Goal: Task Accomplishment & Management: Complete application form

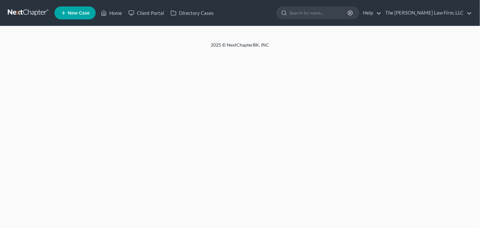
select select "2"
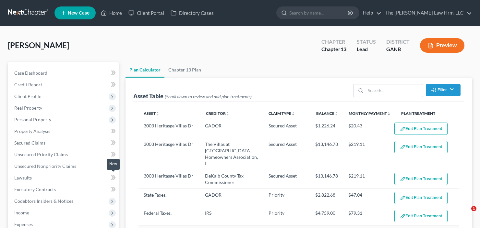
select select "59"
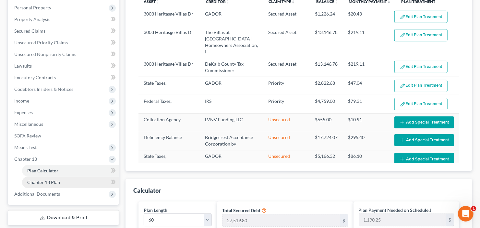
scroll to position [181, 0]
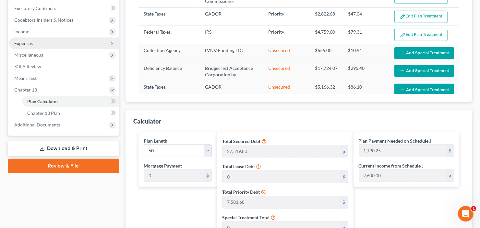
click at [43, 38] on span "Expenses" at bounding box center [64, 44] width 110 height 12
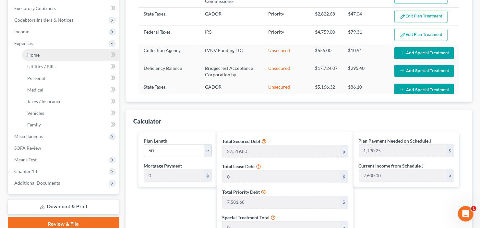
click at [55, 52] on link "Home" at bounding box center [70, 55] width 97 height 12
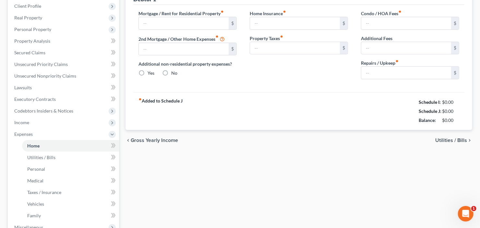
type input "0.00"
radio input "true"
type input "0.00"
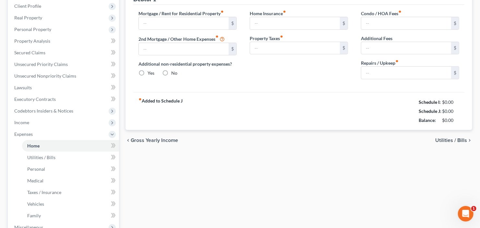
type input "0.00"
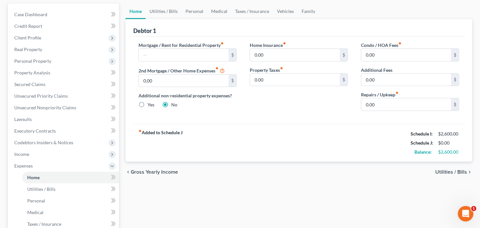
scroll to position [26, 0]
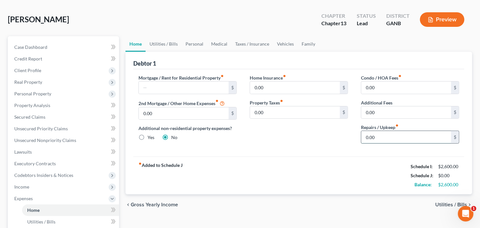
click at [386, 140] on input "0.00" at bounding box center [406, 137] width 90 height 12
type input "100"
click at [374, 87] on input "0.00" at bounding box center [406, 88] width 90 height 12
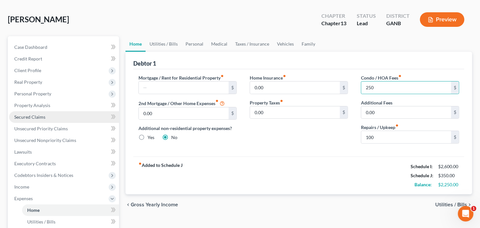
click at [36, 118] on span "Secured Claims" at bounding box center [29, 117] width 31 height 6
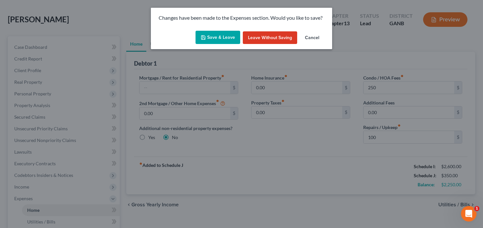
click at [215, 39] on button "Save & Leave" at bounding box center [218, 38] width 45 height 14
type input "250.00"
type input "100.00"
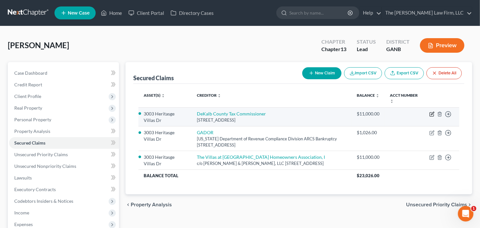
click at [430, 113] on icon "button" at bounding box center [431, 114] width 5 height 5
select select "10"
select select "0"
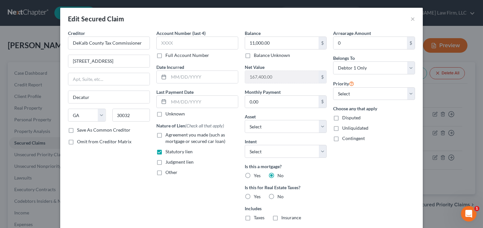
click at [254, 173] on label "Yes" at bounding box center [257, 176] width 7 height 6
click at [257, 173] on input "Yes" at bounding box center [259, 175] width 4 height 4
radio input "true"
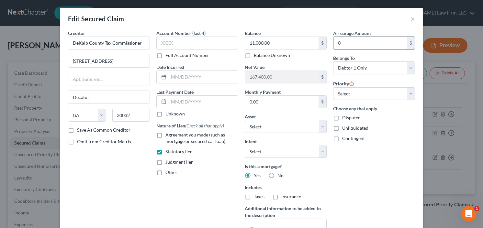
click at [357, 47] on input "0" at bounding box center [371, 43] width 74 height 12
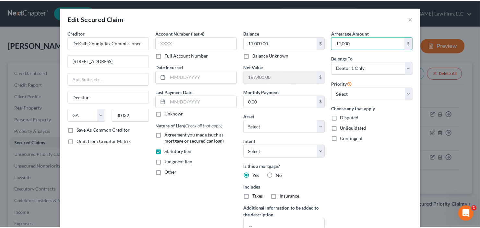
scroll to position [78, 0]
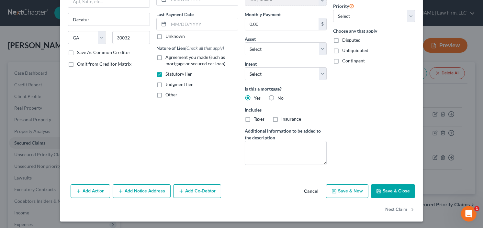
type input "11,000"
click at [387, 190] on button "Save & Close" at bounding box center [393, 192] width 44 height 14
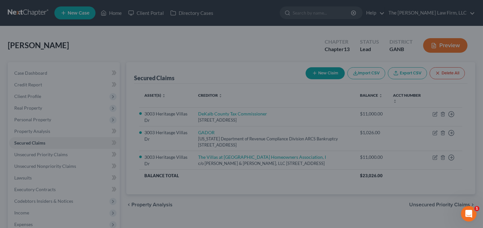
select select "2"
type input "11,000.00"
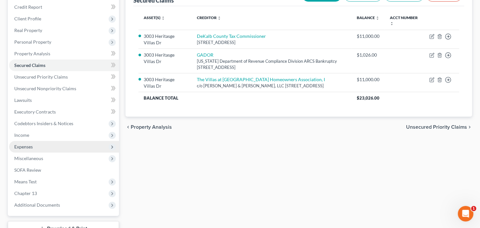
drag, startPoint x: 38, startPoint y: 143, endPoint x: 41, endPoint y: 146, distance: 4.6
click at [38, 143] on span "Expenses" at bounding box center [64, 147] width 110 height 12
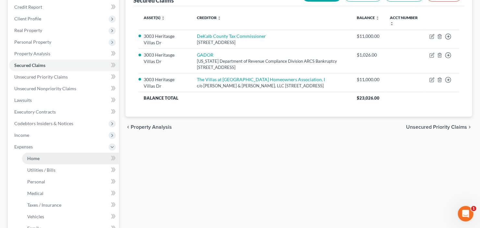
click at [39, 162] on link "Home" at bounding box center [70, 159] width 97 height 12
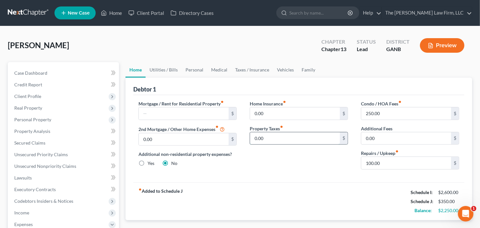
click at [273, 137] on input "0.00" at bounding box center [295, 139] width 90 height 12
type input "35.00"
click at [160, 69] on link "Utilities / Bills" at bounding box center [163, 70] width 36 height 16
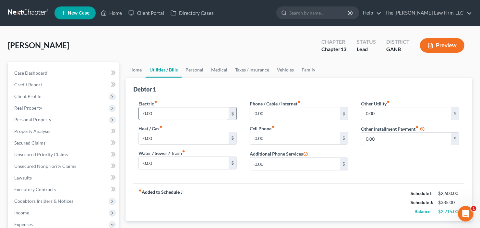
click at [159, 114] on input "0.00" at bounding box center [184, 114] width 90 height 12
type input "350"
type input "75"
type input "350"
click at [159, 111] on input "350" at bounding box center [184, 114] width 90 height 12
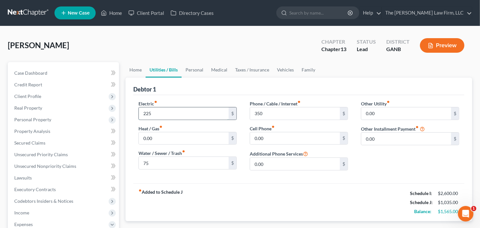
type input "225"
type input "25"
type input "225"
click at [202, 69] on link "Personal" at bounding box center [194, 70] width 26 height 16
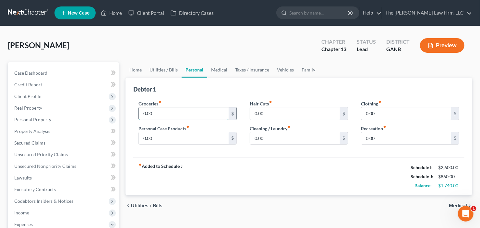
click at [173, 116] on input "0.00" at bounding box center [184, 114] width 90 height 12
click at [282, 67] on link "Vehicles" at bounding box center [285, 70] width 25 height 16
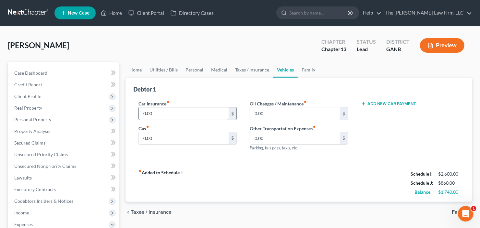
click at [177, 110] on input "0.00" at bounding box center [184, 114] width 90 height 12
type input "100"
click at [196, 66] on link "Personal" at bounding box center [194, 70] width 26 height 16
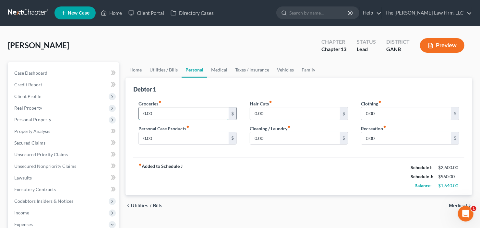
click at [183, 113] on input "0.00" at bounding box center [184, 114] width 90 height 12
type input "300"
type input "50"
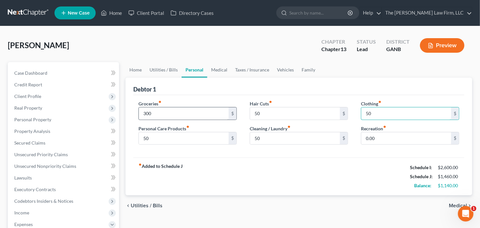
type input "50"
click at [166, 66] on link "Utilities / Bills" at bounding box center [163, 70] width 36 height 16
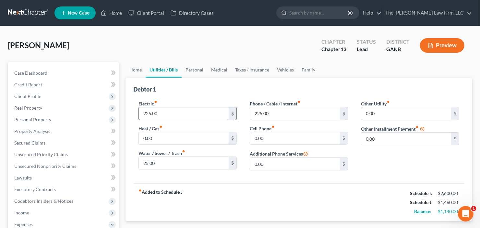
click at [156, 115] on input "225.00" at bounding box center [184, 114] width 90 height 12
type input "150"
type input "125"
click at [194, 64] on link "Personal" at bounding box center [194, 70] width 26 height 16
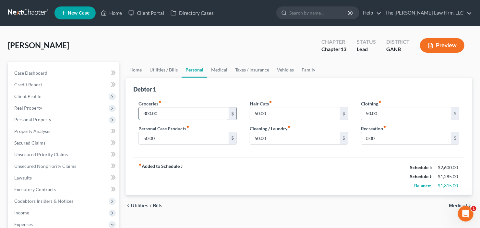
click at [179, 110] on input "300.00" at bounding box center [184, 114] width 90 height 12
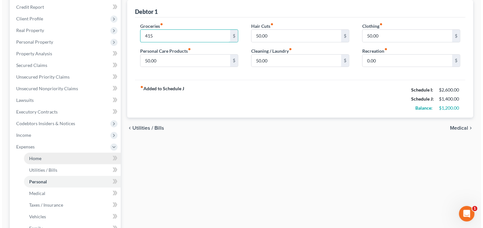
scroll to position [181, 0]
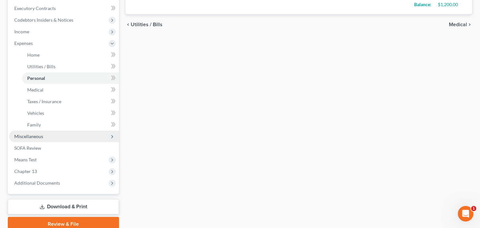
click at [63, 134] on span "Miscellaneous" at bounding box center [64, 137] width 110 height 12
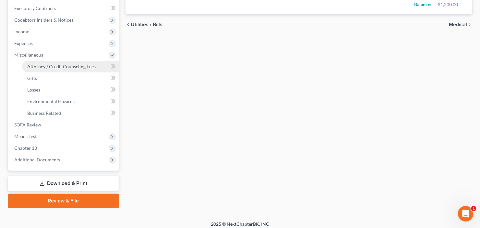
click at [77, 69] on link "Attorney / Credit Counseling Fees" at bounding box center [70, 67] width 97 height 12
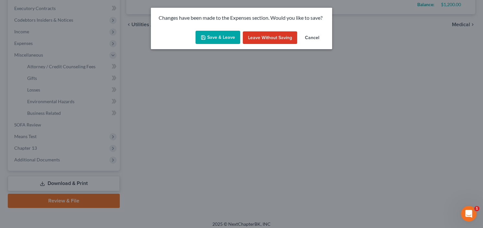
click at [209, 36] on button "Save & Leave" at bounding box center [218, 38] width 45 height 14
type input "415.00"
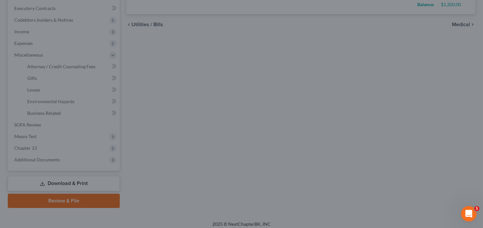
select select "2"
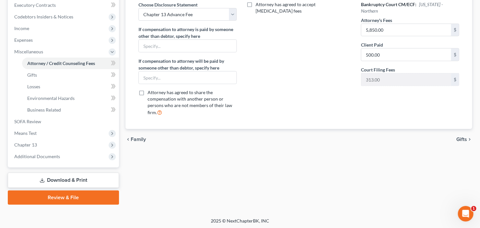
click at [74, 179] on link "Download & Print" at bounding box center [63, 180] width 111 height 15
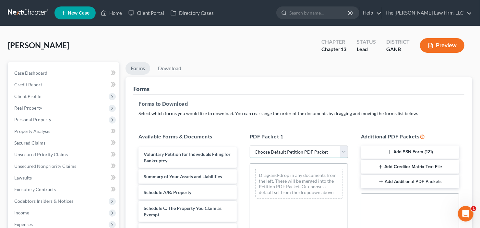
click at [281, 152] on select "Choose Default Petition PDF Packet Complete Bankruptcy Petition (all forms and …" at bounding box center [298, 152] width 98 height 13
select select "0"
click at [249, 146] on select "Choose Default Petition PDF Packet Complete Bankruptcy Petition (all forms and …" at bounding box center [298, 152] width 98 height 13
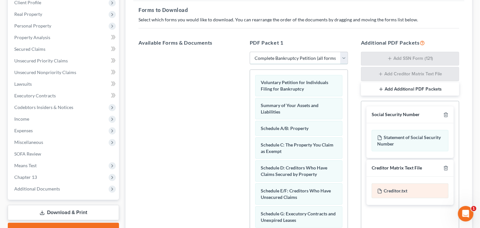
scroll to position [171, 0]
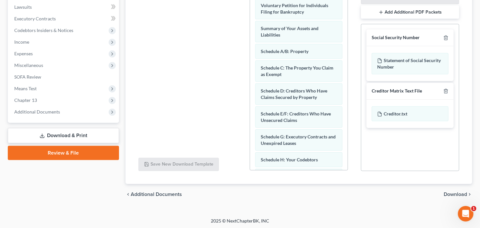
click at [453, 194] on span "Download" at bounding box center [454, 194] width 23 height 5
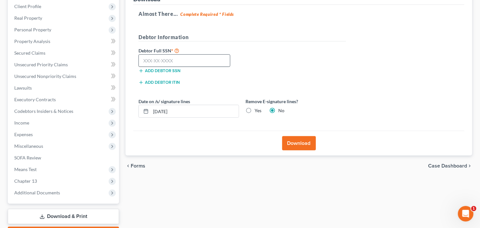
scroll to position [49, 0]
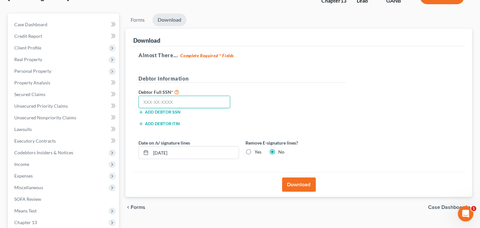
click at [151, 103] on input "text" at bounding box center [184, 102] width 92 height 13
type input "254-21-3169"
click at [310, 184] on button "Download" at bounding box center [299, 185] width 34 height 14
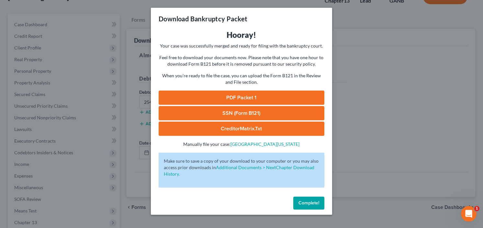
click at [232, 111] on link "SSN (Form B121)" at bounding box center [242, 113] width 166 height 14
click at [199, 97] on link "PDF Packet 1" at bounding box center [242, 98] width 166 height 14
click at [312, 207] on button "Complete!" at bounding box center [309, 203] width 31 height 13
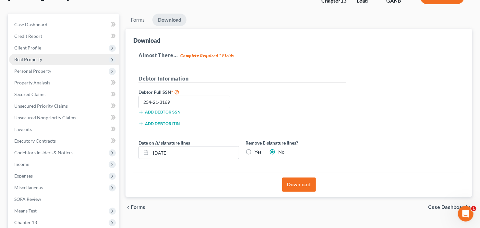
click at [36, 57] on span "Real Property" at bounding box center [28, 60] width 28 height 6
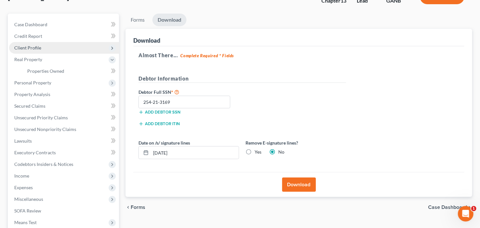
click at [44, 49] on span "Client Profile" at bounding box center [64, 48] width 110 height 12
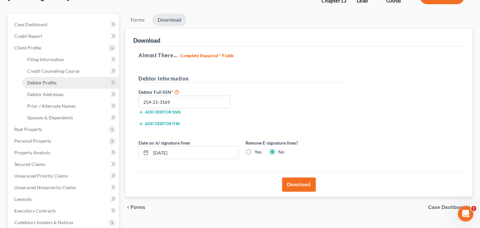
click at [44, 83] on span "Debtor Profile" at bounding box center [41, 83] width 29 height 6
select select "0"
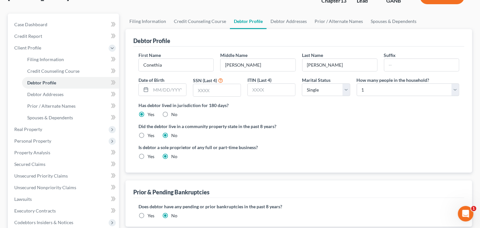
scroll to position [6, 0]
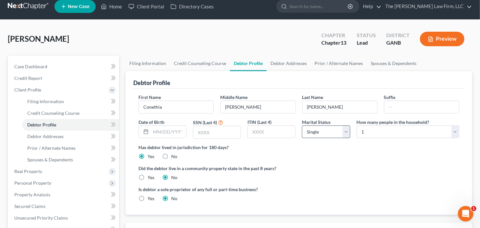
radio input "true"
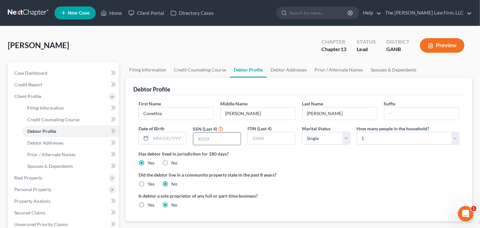
drag, startPoint x: 205, startPoint y: 139, endPoint x: 234, endPoint y: 139, distance: 28.5
click at [205, 139] on input "text" at bounding box center [216, 139] width 47 height 12
click at [219, 140] on input "text" at bounding box center [216, 139] width 47 height 12
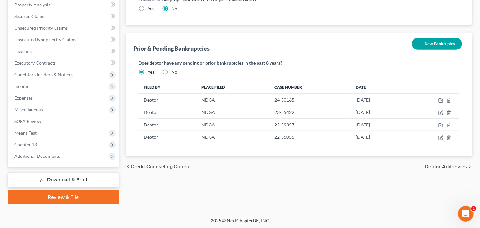
type input "3169"
drag, startPoint x: 46, startPoint y: 180, endPoint x: 103, endPoint y: 173, distance: 57.9
click at [46, 180] on link "Download & Print" at bounding box center [63, 180] width 111 height 15
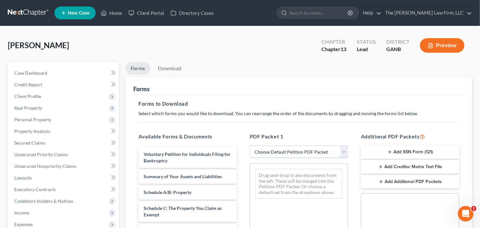
drag, startPoint x: 284, startPoint y: 152, endPoint x: 287, endPoint y: 156, distance: 4.5
click at [284, 152] on select "Choose Default Petition PDF Packet Complete Bankruptcy Petition (all forms and …" at bounding box center [298, 152] width 98 height 13
select select "0"
click at [249, 146] on select "Choose Default Petition PDF Packet Complete Bankruptcy Petition (all forms and …" at bounding box center [298, 152] width 98 height 13
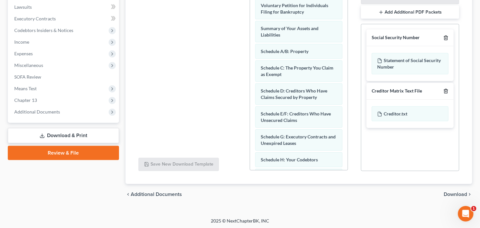
click at [446, 38] on icon "button" at bounding box center [445, 37] width 5 height 5
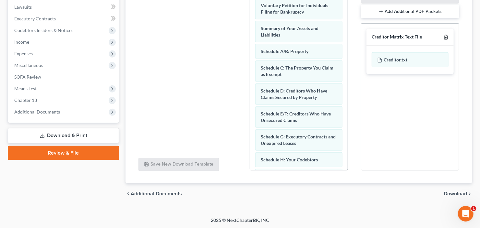
scroll to position [171, 0]
click at [446, 38] on icon "button" at bounding box center [445, 37] width 5 height 5
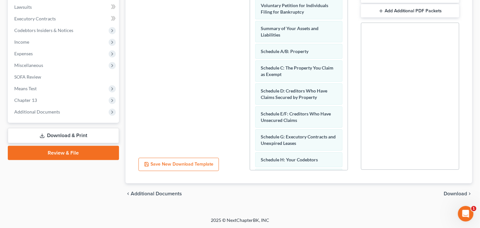
click at [453, 193] on span "Download" at bounding box center [454, 193] width 23 height 5
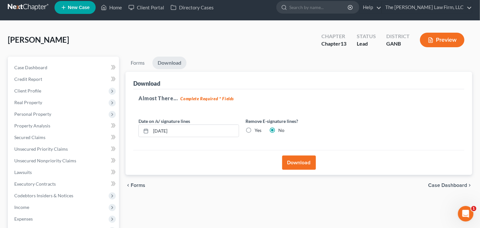
scroll to position [0, 0]
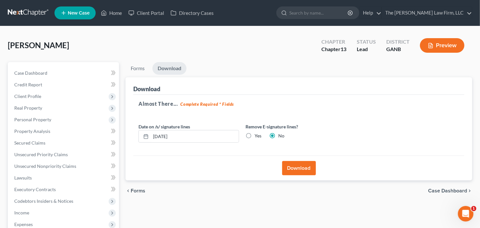
click at [294, 171] on button "Download" at bounding box center [299, 168] width 34 height 14
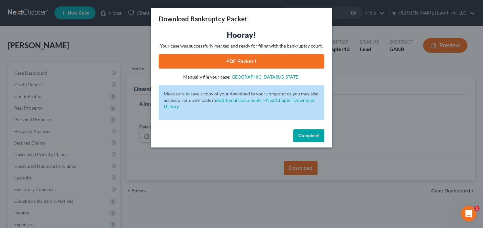
click at [237, 64] on link "PDF Packet 1" at bounding box center [242, 61] width 166 height 14
click at [288, 139] on div "Complete!" at bounding box center [241, 137] width 181 height 21
click at [325, 132] on div "Complete!" at bounding box center [241, 137] width 181 height 21
click at [308, 134] on span "Complete!" at bounding box center [309, 136] width 21 height 6
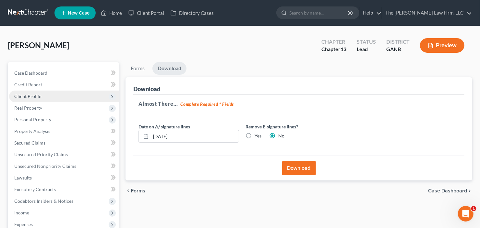
click at [43, 94] on span "Client Profile" at bounding box center [64, 97] width 110 height 12
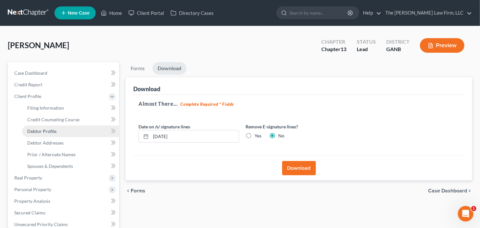
click at [40, 132] on span "Debtor Profile" at bounding box center [41, 132] width 29 height 6
select select "0"
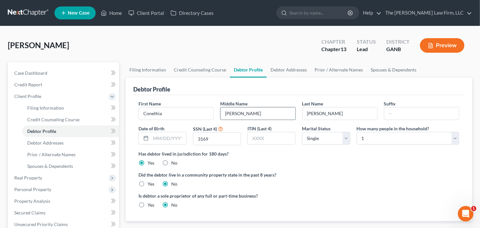
click at [252, 112] on input "Olivia" at bounding box center [257, 114] width 75 height 12
click at [54, 156] on span "Prior / Alternate Names" at bounding box center [51, 155] width 48 height 6
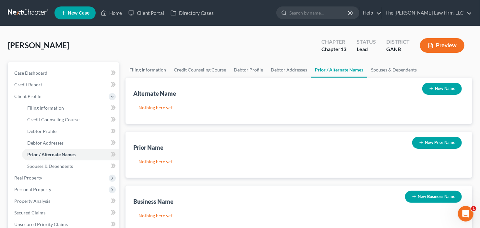
click at [442, 90] on button "New Name" at bounding box center [442, 89] width 40 height 12
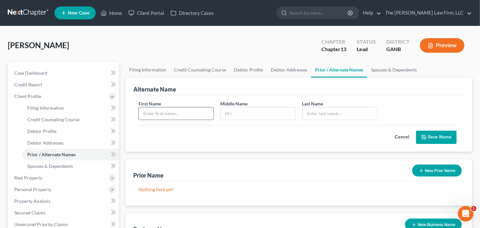
click at [168, 116] on input "text" at bounding box center [176, 114] width 75 height 12
type input "Conethia"
type input "Oliva"
type input "Lewis"
click at [430, 136] on button "Save Name" at bounding box center [436, 138] width 41 height 14
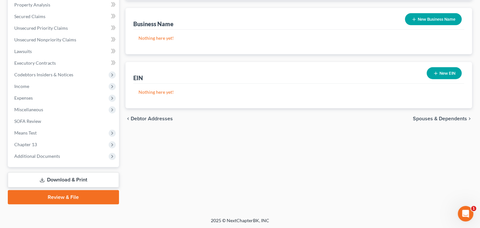
click at [56, 177] on link "Download & Print" at bounding box center [63, 180] width 111 height 15
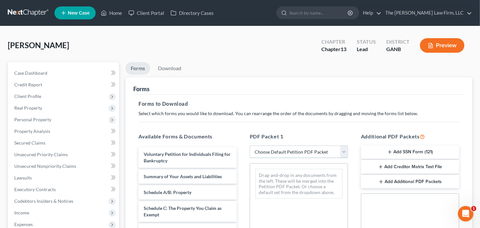
drag, startPoint x: 302, startPoint y: 152, endPoint x: 305, endPoint y: 156, distance: 4.8
click at [302, 152] on select "Choose Default Petition PDF Packet Complete Bankruptcy Petition (all forms and …" at bounding box center [298, 152] width 98 height 13
select select "0"
click at [249, 146] on select "Choose Default Petition PDF Packet Complete Bankruptcy Petition (all forms and …" at bounding box center [298, 152] width 98 height 13
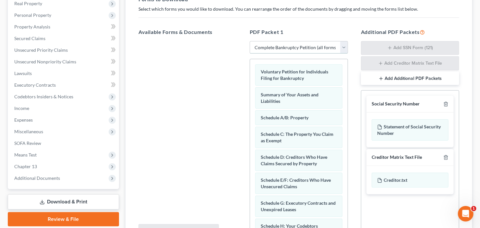
scroll to position [130, 0]
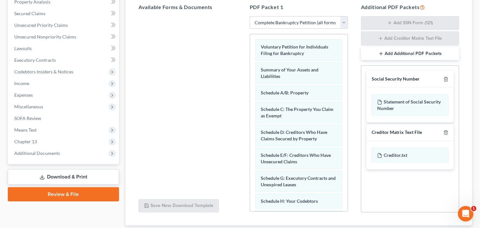
drag, startPoint x: 442, startPoint y: 72, endPoint x: 447, endPoint y: 78, distance: 8.0
click at [442, 72] on div "Social Security Number" at bounding box center [409, 79] width 87 height 17
click at [446, 78] on icon "button" at bounding box center [445, 79] width 5 height 5
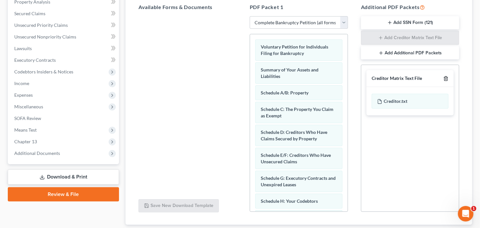
click at [446, 78] on icon "button" at bounding box center [445, 78] width 5 height 5
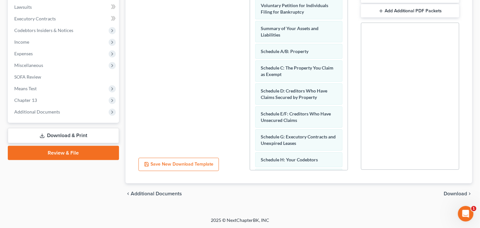
click at [453, 191] on span "Download" at bounding box center [454, 193] width 23 height 5
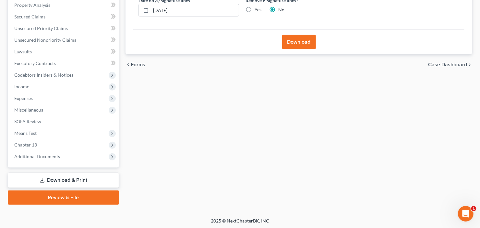
click at [289, 39] on button "Download" at bounding box center [299, 42] width 34 height 14
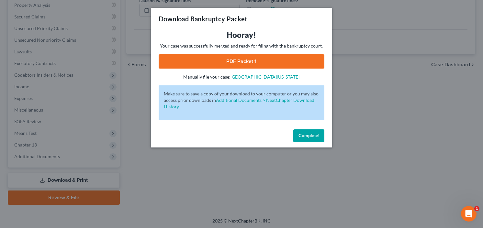
click at [252, 50] on div "Hooray! Your case was successfully merged and ready for filing with the bankrup…" at bounding box center [242, 55] width 166 height 51
click at [250, 60] on link "PDF Packet 1" at bounding box center [242, 61] width 166 height 14
click at [298, 125] on div "Hooray! Your case was successfully merged and ready for filing with the bankrup…" at bounding box center [241, 78] width 181 height 97
click at [304, 138] on span "Complete!" at bounding box center [309, 136] width 21 height 6
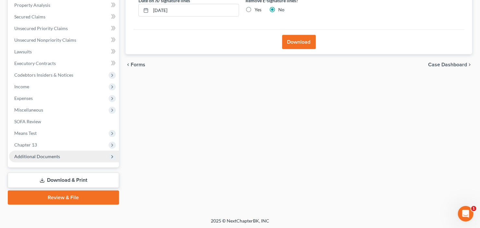
click at [47, 160] on span "Additional Documents" at bounding box center [64, 157] width 110 height 12
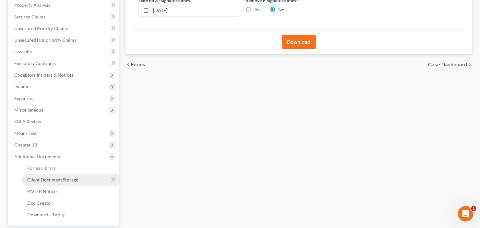
click at [49, 180] on span "Client Document Storage" at bounding box center [52, 180] width 51 height 6
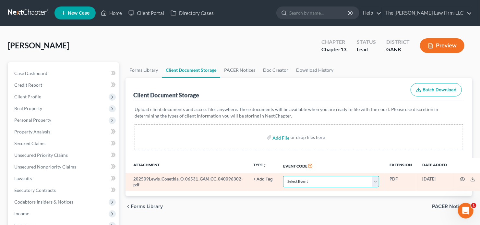
click at [312, 179] on select "Select Event 01 - Chapter 13 Plan - Initial Plan 02-Application to Pay Filing F…" at bounding box center [331, 181] width 96 height 11
select select "5"
click at [312, 178] on select "Select Event 01 - Chapter 13 Plan - Initial Plan 02-Application to Pay Filing F…" at bounding box center [331, 181] width 96 height 11
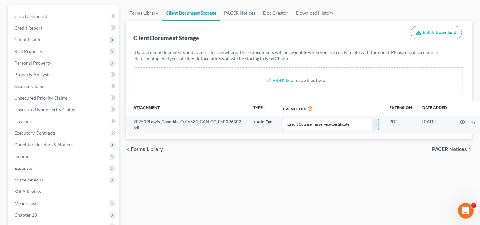
scroll to position [189, 0]
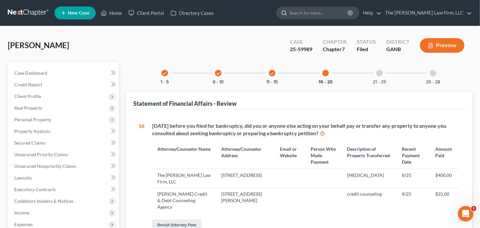
click at [320, 9] on input "search" at bounding box center [318, 13] width 59 height 12
type input "omotoso"
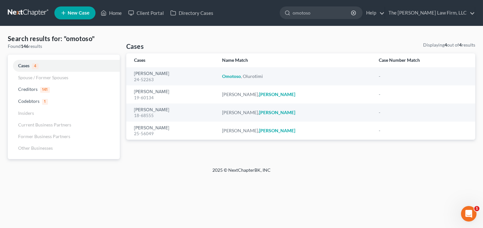
drag, startPoint x: 338, startPoint y: 13, endPoint x: 270, endPoint y: 22, distance: 68.0
click at [270, 22] on nav "Home New Case Client Portal Directory Cases The Craig Black Law Firm, LLC cb@cr…" at bounding box center [241, 13] width 483 height 26
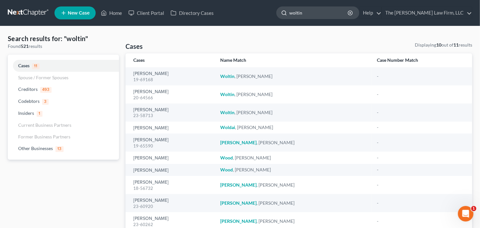
click at [325, 12] on input "woltin" at bounding box center [318, 13] width 59 height 12
drag, startPoint x: 325, startPoint y: 12, endPoint x: 294, endPoint y: 23, distance: 32.9
click at [294, 23] on nav "Home New Case Client Portal Directory Cases The Craig Black Law Firm, LLC cb@cr…" at bounding box center [240, 13] width 480 height 26
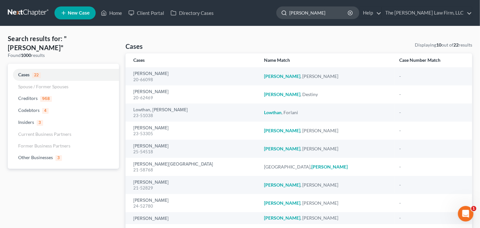
click at [315, 11] on input "lowe" at bounding box center [318, 13] width 59 height 12
drag, startPoint x: 301, startPoint y: 17, endPoint x: 262, endPoint y: 25, distance: 40.0
click at [262, 25] on nav "Home New Case Client Portal Directory Cases The Craig Black Law Firm, LLC cb@cr…" at bounding box center [240, 13] width 480 height 26
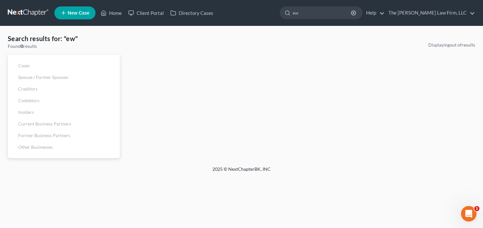
type input "e"
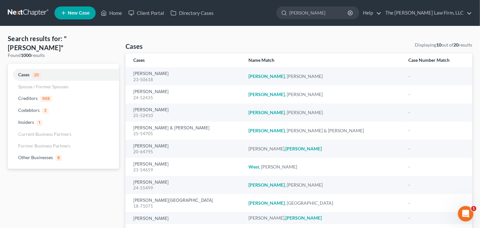
type input "weaver"
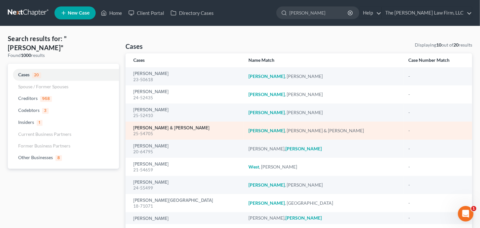
click at [158, 129] on link "Weaver, Robert & Chambers, Alexis" at bounding box center [171, 128] width 76 height 5
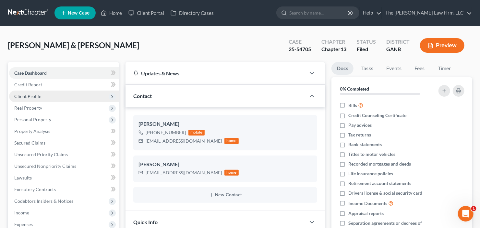
click at [52, 97] on span "Client Profile" at bounding box center [64, 97] width 110 height 12
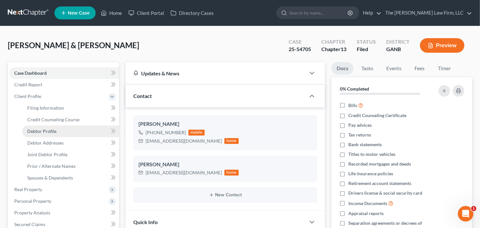
click at [46, 132] on span "Debtor Profile" at bounding box center [41, 132] width 29 height 6
select select "1"
select select "3"
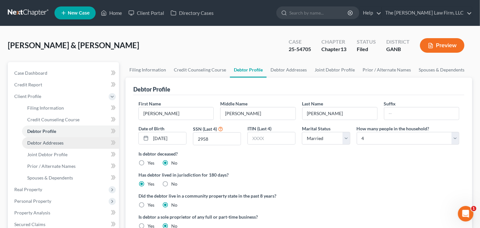
click at [34, 140] on span "Debtor Addresses" at bounding box center [45, 143] width 36 height 6
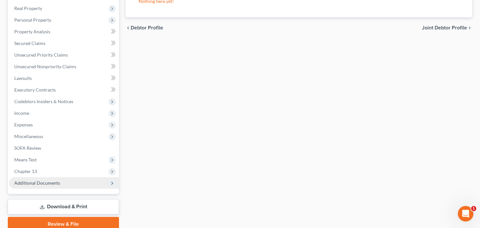
click at [29, 187] on span "Additional Documents" at bounding box center [64, 184] width 110 height 12
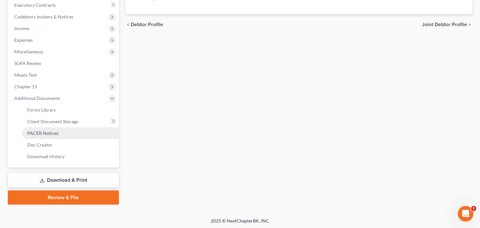
click at [43, 134] on span "PACER Notices" at bounding box center [42, 134] width 31 height 6
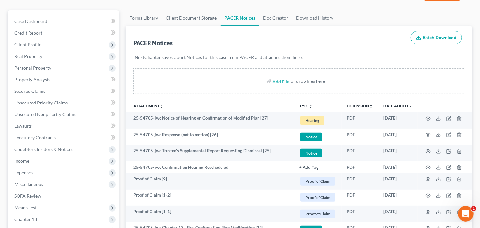
scroll to position [78, 0]
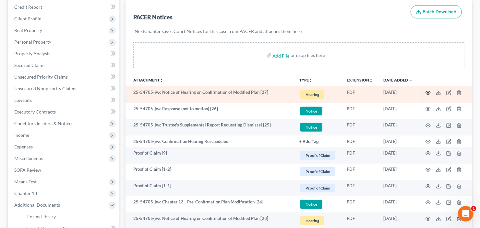
click at [427, 91] on icon "button" at bounding box center [427, 93] width 5 height 4
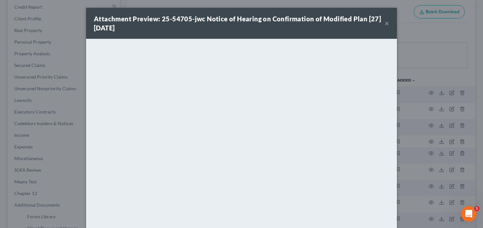
click at [386, 23] on button "×" at bounding box center [387, 23] width 5 height 8
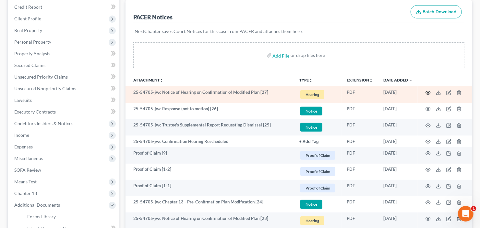
click at [429, 92] on icon "button" at bounding box center [427, 92] width 5 height 5
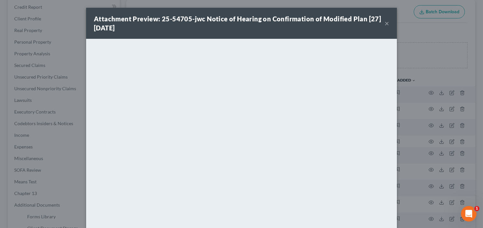
click at [386, 22] on button "×" at bounding box center [387, 23] width 5 height 8
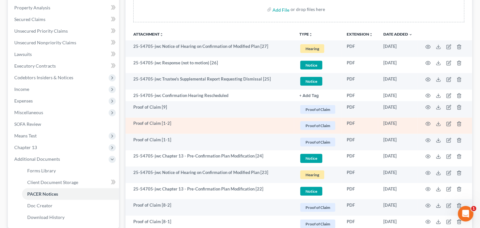
scroll to position [130, 0]
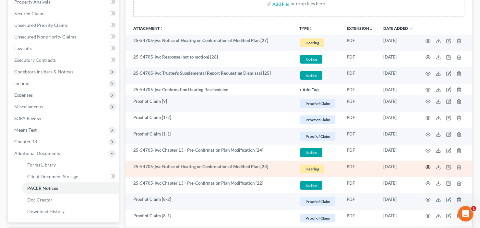
click at [427, 169] on icon "button" at bounding box center [427, 167] width 5 height 5
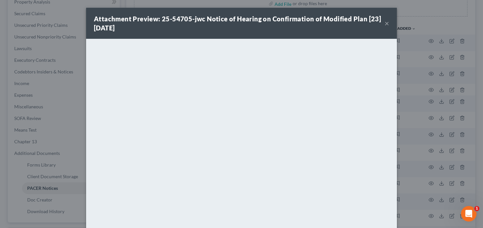
click at [386, 24] on button "×" at bounding box center [387, 23] width 5 height 8
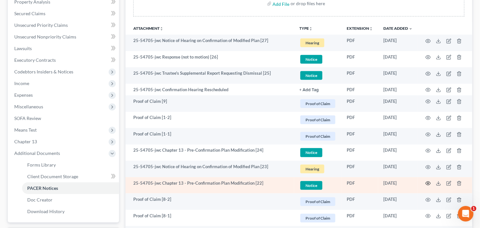
click at [429, 183] on icon "button" at bounding box center [427, 183] width 5 height 5
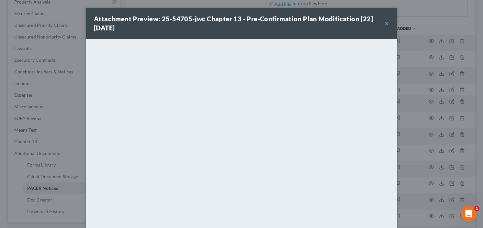
click at [385, 22] on button "×" at bounding box center [387, 23] width 5 height 8
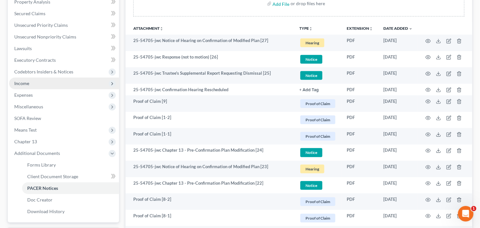
click at [53, 79] on span "Income" at bounding box center [64, 84] width 110 height 12
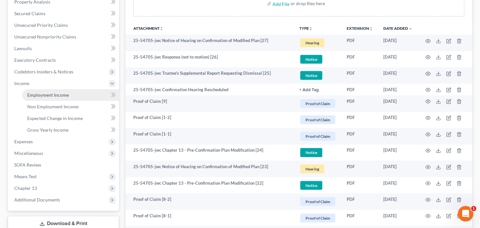
click at [55, 91] on link "Employment Income" at bounding box center [70, 95] width 97 height 12
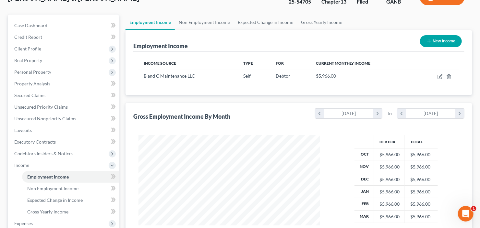
scroll to position [18, 0]
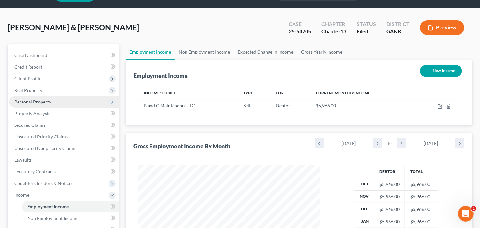
click at [42, 102] on span "Personal Property" at bounding box center [32, 102] width 37 height 6
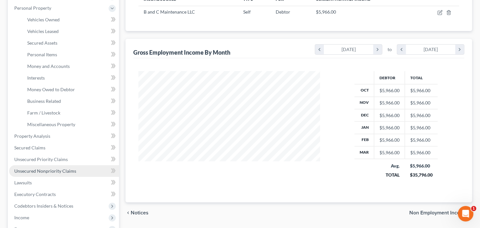
scroll to position [199, 0]
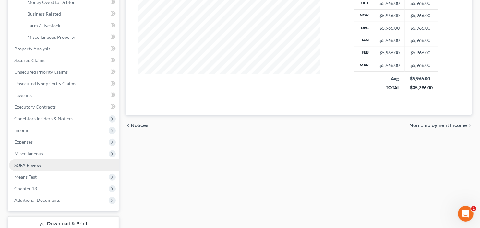
click at [42, 165] on link "SOFA Review" at bounding box center [64, 166] width 110 height 12
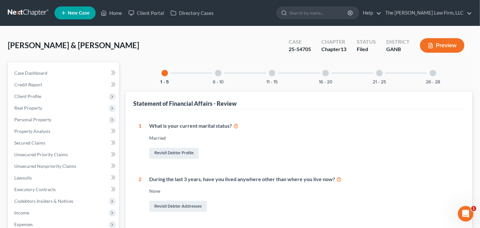
click at [433, 76] on div at bounding box center [432, 73] width 6 height 6
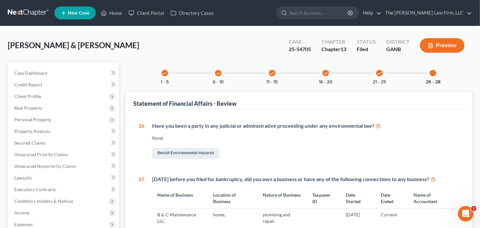
click at [263, 74] on div "check 11 - 15" at bounding box center [272, 73] width 22 height 22
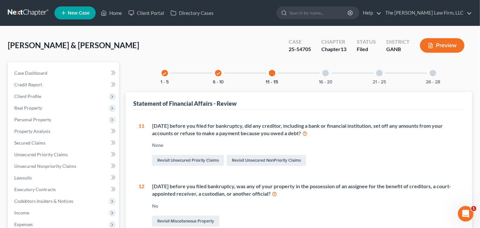
click at [214, 75] on div "check 6 - 10" at bounding box center [218, 73] width 22 height 22
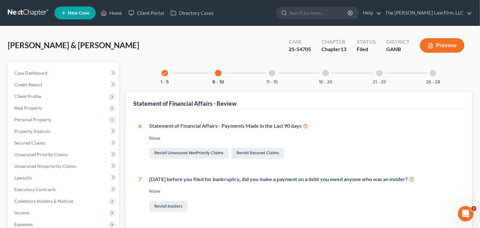
click at [275, 75] on div "11 - 15" at bounding box center [272, 73] width 22 height 22
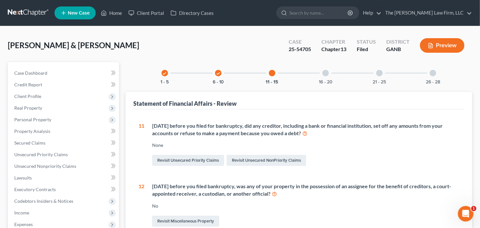
click at [328, 72] on div at bounding box center [325, 73] width 6 height 6
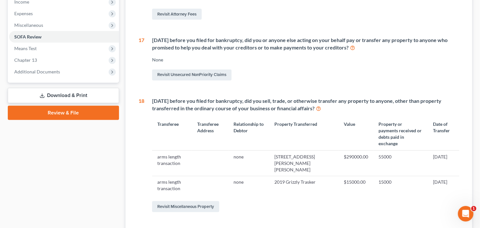
scroll to position [217, 0]
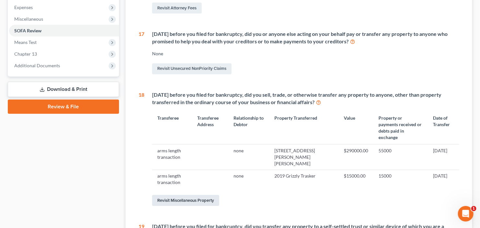
click at [188, 195] on link "Revisit Miscellaneous Property" at bounding box center [185, 200] width 67 height 11
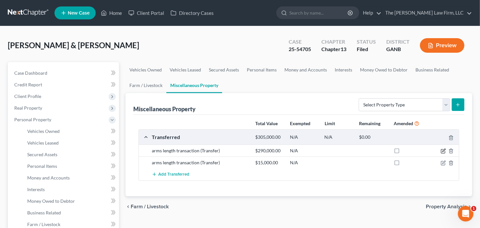
click at [443, 151] on icon "button" at bounding box center [443, 150] width 3 height 3
select select "Ordinary (within 2 years)"
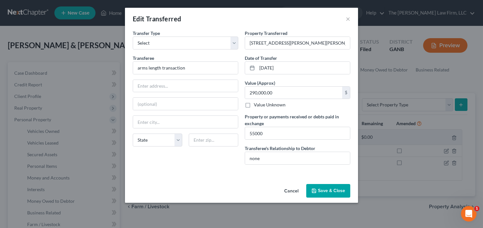
click at [323, 192] on button "Save & Close" at bounding box center [329, 191] width 44 height 14
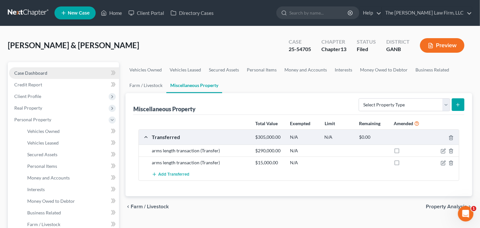
drag, startPoint x: 38, startPoint y: 72, endPoint x: 56, endPoint y: 76, distance: 18.9
click at [38, 72] on span "Case Dashboard" at bounding box center [30, 73] width 33 height 6
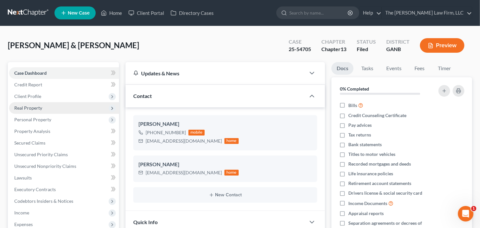
click at [41, 109] on span "Real Property" at bounding box center [64, 108] width 110 height 12
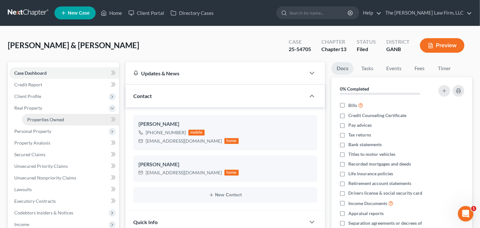
click at [49, 119] on span "Properties Owned" at bounding box center [45, 120] width 37 height 6
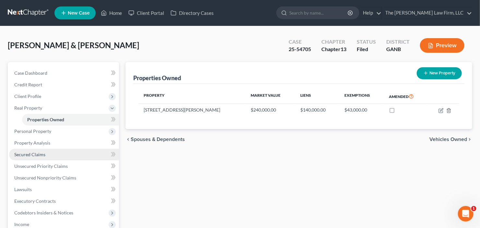
click at [38, 154] on span "Secured Claims" at bounding box center [29, 155] width 31 height 6
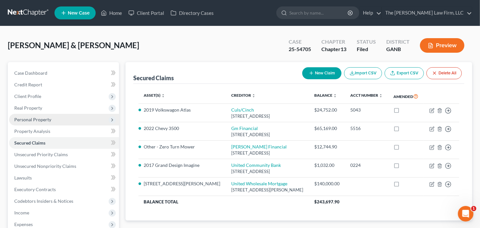
click at [46, 120] on span "Personal Property" at bounding box center [32, 120] width 37 height 6
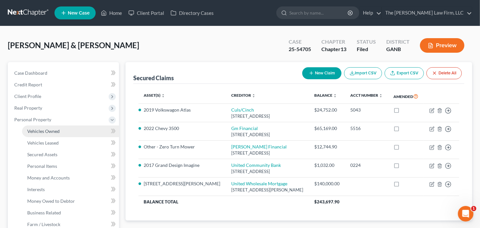
click at [48, 129] on span "Vehicles Owned" at bounding box center [43, 132] width 32 height 6
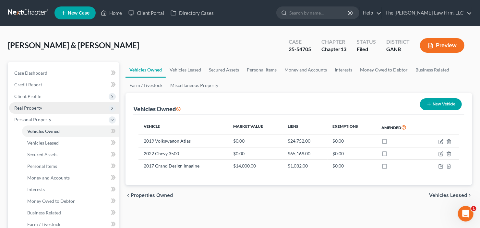
click at [58, 107] on span "Real Property" at bounding box center [64, 108] width 110 height 12
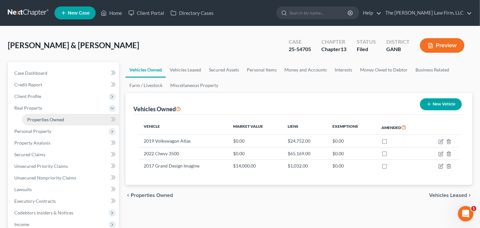
click at [56, 117] on span "Properties Owned" at bounding box center [45, 120] width 37 height 6
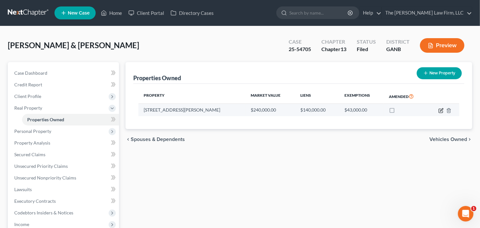
click at [438, 111] on icon "button" at bounding box center [440, 110] width 5 height 5
select select "10"
select select "3"
select select "1"
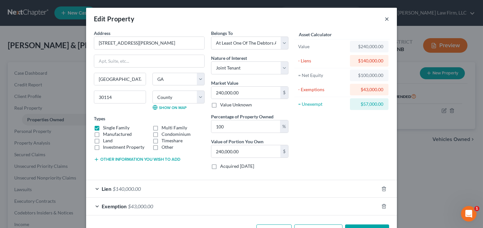
click at [385, 17] on button "×" at bounding box center [387, 19] width 5 height 8
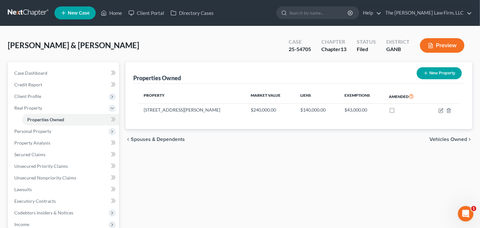
scroll to position [26, 0]
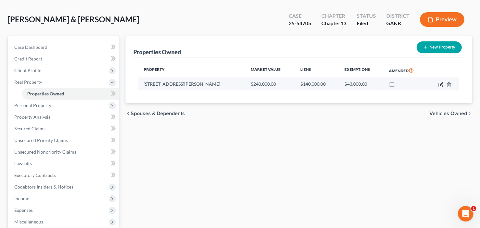
click at [440, 84] on icon "button" at bounding box center [441, 84] width 3 height 3
select select "10"
select select "27"
select select "3"
select select "1"
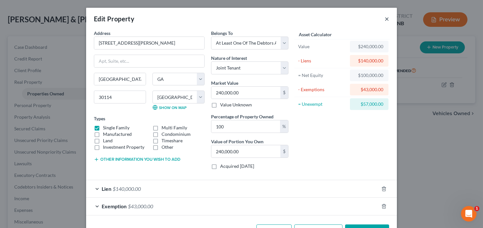
click at [385, 18] on button "×" at bounding box center [387, 19] width 5 height 8
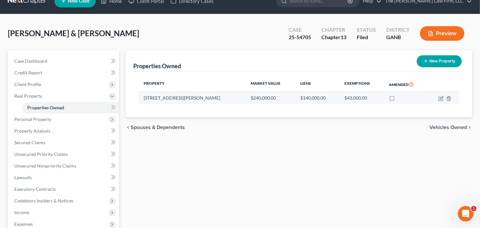
scroll to position [0, 0]
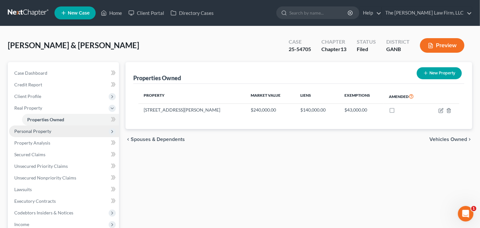
click at [25, 133] on span "Personal Property" at bounding box center [64, 132] width 110 height 12
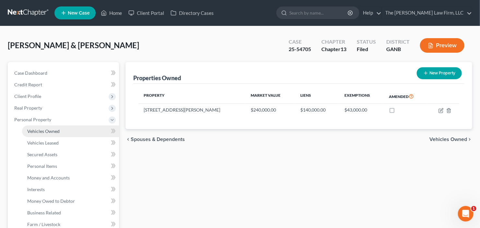
click at [41, 132] on span "Vehicles Owned" at bounding box center [43, 132] width 32 height 6
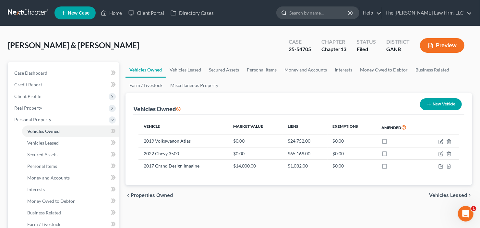
click at [331, 9] on input "search" at bounding box center [318, 13] width 59 height 12
type input "pierr"
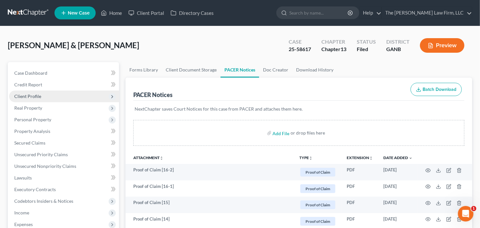
click at [21, 98] on span "Client Profile" at bounding box center [27, 97] width 27 height 6
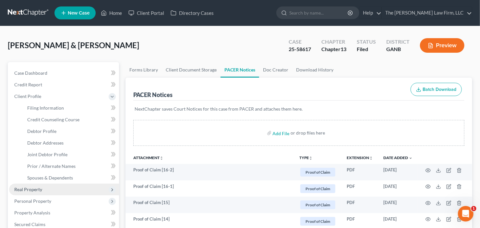
click at [41, 192] on span "Real Property" at bounding box center [64, 190] width 110 height 12
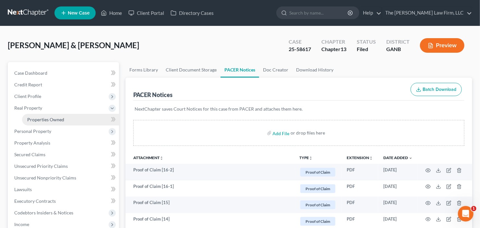
click at [55, 119] on span "Properties Owned" at bounding box center [45, 120] width 37 height 6
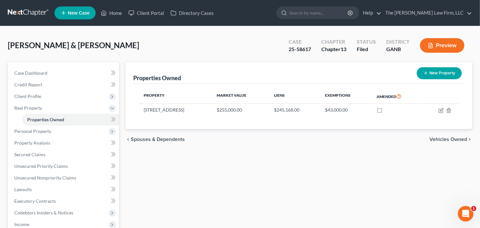
click at [434, 73] on button "New Property" at bounding box center [438, 73] width 45 height 12
select select "10"
select select "106"
select select "2"
select select "0"
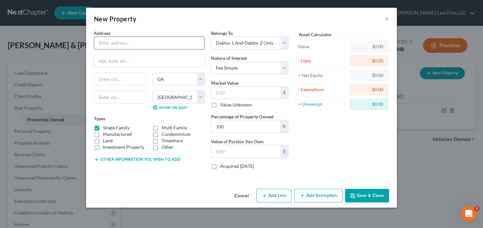
click at [148, 46] on input "text" at bounding box center [149, 43] width 110 height 12
type input "17 24th Street S"
type input "33712"
type input "Saint Petersburg"
select select "9"
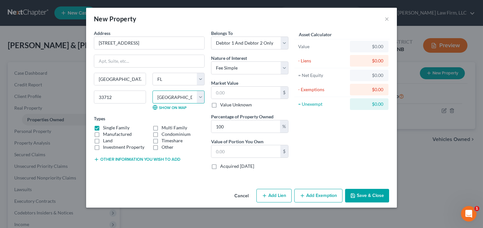
click at [173, 96] on select "County Appling County Atkinson County Bacon County Baker County Baldwin County …" at bounding box center [179, 97] width 52 height 13
select select "51"
click at [153, 91] on select "County Alachua County Baker County Bay County Bradford County Brevard County Br…" at bounding box center [179, 97] width 52 height 13
click at [257, 67] on select "Select Fee Simple Joint Tenant Life Estate Equitable Interest Future Interest T…" at bounding box center [249, 68] width 77 height 13
select select "1"
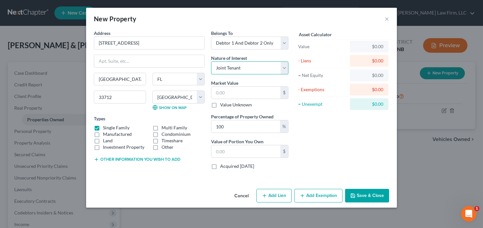
click at [211, 62] on select "Select Fee Simple Joint Tenant Life Estate Equitable Interest Future Interest T…" at bounding box center [249, 68] width 77 height 13
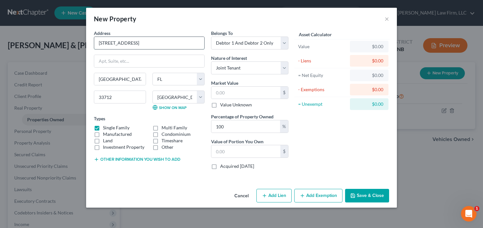
drag, startPoint x: 161, startPoint y: 44, endPoint x: 105, endPoint y: 48, distance: 56.5
click at [93, 47] on div "Address * 17 24th Street S Saint Petersburg State AL AK AR AZ CA CO CT DE DC FL…" at bounding box center [149, 102] width 117 height 145
click at [243, 128] on input "100" at bounding box center [246, 127] width 69 height 12
click at [242, 128] on input "100" at bounding box center [246, 127] width 69 height 12
drag, startPoint x: 242, startPoint y: 128, endPoint x: 189, endPoint y: 135, distance: 53.2
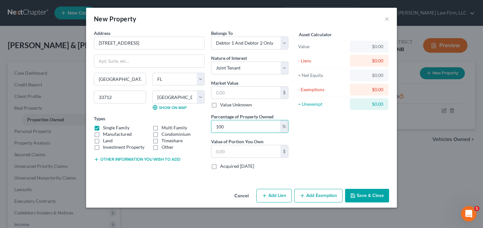
click at [195, 135] on div "Address * 17 24th Street S Saint Petersburg State AL AK AR AZ CA CO CT DE DC FL…" at bounding box center [191, 102] width 201 height 145
type input "11.11"
click at [233, 93] on input "text" at bounding box center [246, 93] width 69 height 12
type input "2"
type input "0.22"
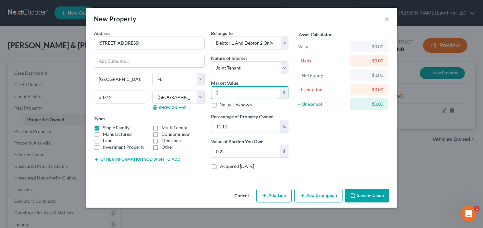
type input "25"
type input "2.77"
type input "250"
type input "27.77"
type input "2500"
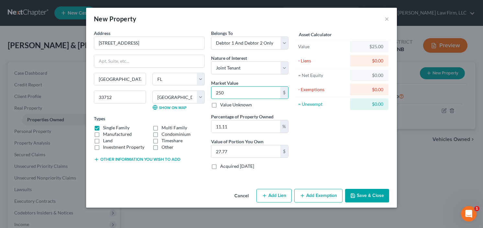
type input "277.75"
type input "2,5000"
type input "2,777.50"
type input "25,0000"
type input "27,775.00"
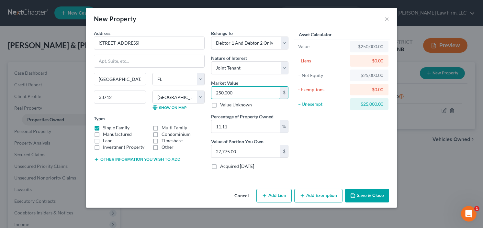
type input "250,000"
click at [361, 197] on button "Save & Close" at bounding box center [367, 196] width 44 height 14
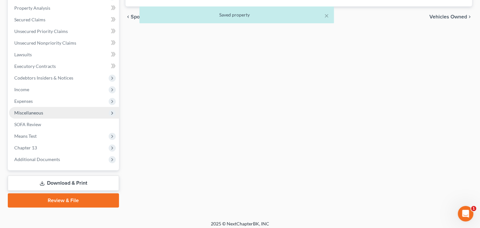
scroll to position [138, 0]
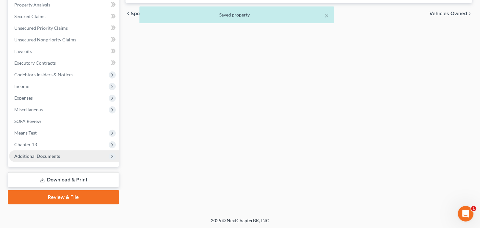
click at [39, 154] on span "Additional Documents" at bounding box center [37, 157] width 46 height 6
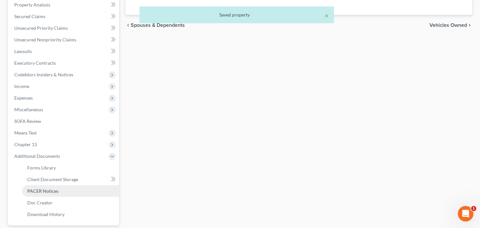
click at [42, 192] on span "PACER Notices" at bounding box center [42, 192] width 31 height 6
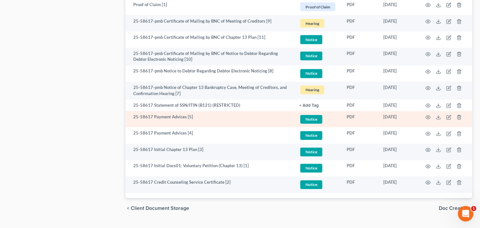
scroll to position [585, 0]
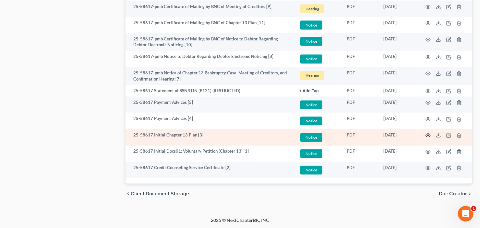
click at [429, 136] on icon "button" at bounding box center [427, 136] width 5 height 4
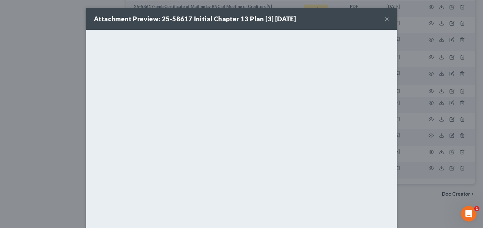
click at [386, 18] on button "×" at bounding box center [387, 19] width 5 height 8
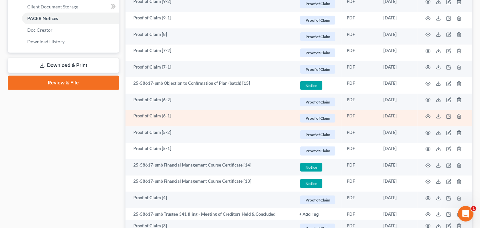
scroll to position [0, 0]
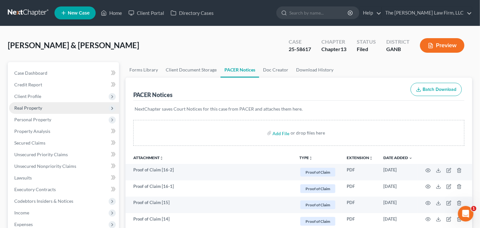
click at [49, 109] on span "Real Property" at bounding box center [64, 108] width 110 height 12
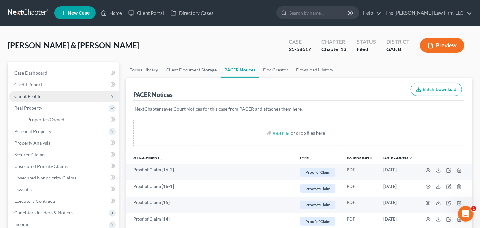
click at [52, 98] on span "Client Profile" at bounding box center [64, 97] width 110 height 12
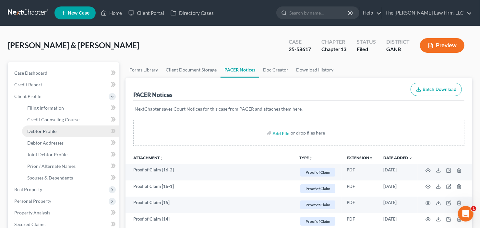
drag, startPoint x: 49, startPoint y: 131, endPoint x: 52, endPoint y: 132, distance: 3.3
click at [49, 131] on span "Debtor Profile" at bounding box center [41, 132] width 29 height 6
select select "1"
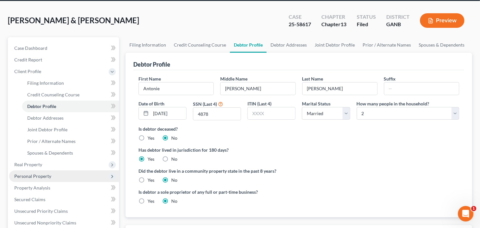
scroll to position [52, 0]
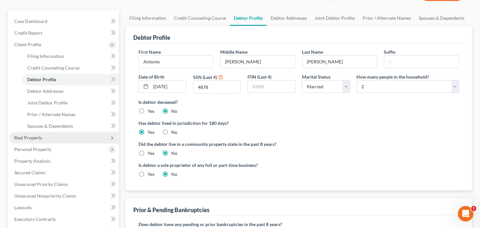
click at [51, 134] on span "Real Property" at bounding box center [64, 138] width 110 height 12
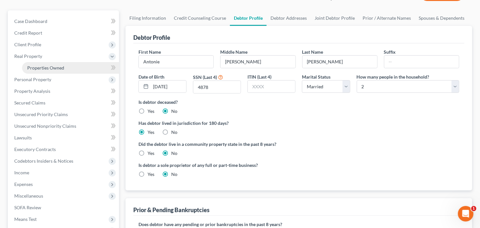
click at [78, 68] on link "Properties Owned" at bounding box center [70, 68] width 97 height 12
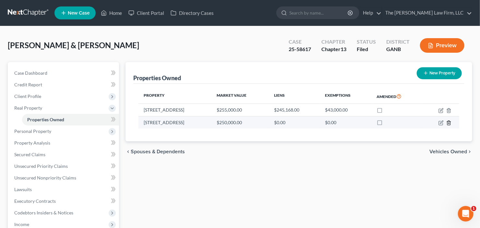
click at [447, 124] on icon "button" at bounding box center [448, 123] width 5 height 5
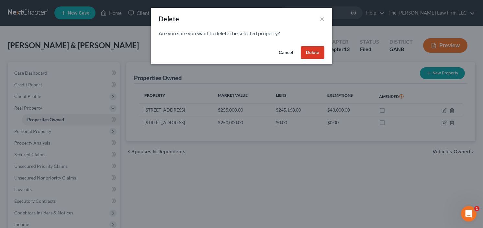
click at [312, 54] on button "Delete" at bounding box center [313, 52] width 24 height 13
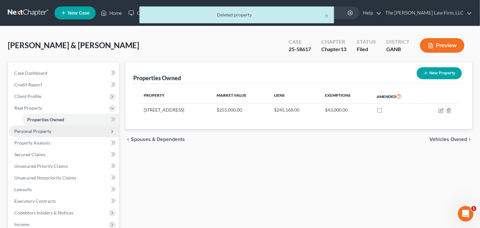
click at [56, 131] on span "Personal Property" at bounding box center [64, 132] width 110 height 12
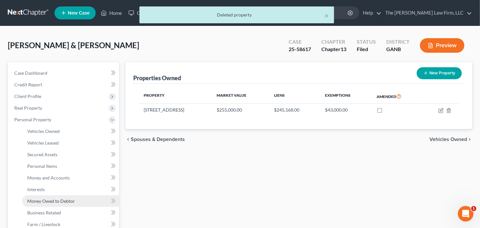
click at [56, 201] on span "Money Owed to Debtor" at bounding box center [51, 202] width 48 height 6
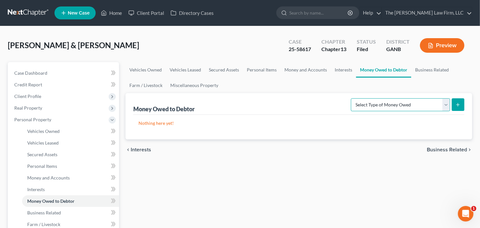
click at [410, 105] on select "Select Type of Money Owed Accounts Receivable Alimony Child Support Claims Agai…" at bounding box center [400, 105] width 99 height 13
select select "claims_against_third_parties"
click at [352, 99] on select "Select Type of Money Owed Accounts Receivable Alimony Child Support Claims Agai…" at bounding box center [400, 105] width 99 height 13
click at [463, 105] on button "submit" at bounding box center [457, 105] width 13 height 13
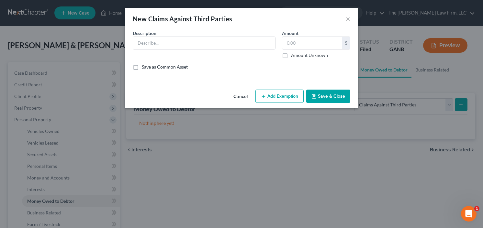
click at [223, 53] on div "Description *" at bounding box center [204, 44] width 149 height 29
click at [222, 47] on input "text" at bounding box center [204, 43] width 142 height 12
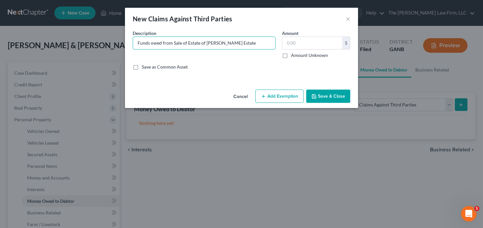
type input "Funds owed from Sale of Estate of Georgie Hughs Estate"
click at [291, 53] on label "Amount Unknown" at bounding box center [309, 55] width 37 height 6
click at [294, 53] on input "Amount Unknown" at bounding box center [296, 54] width 4 height 4
checkbox input "true"
type input "0.00"
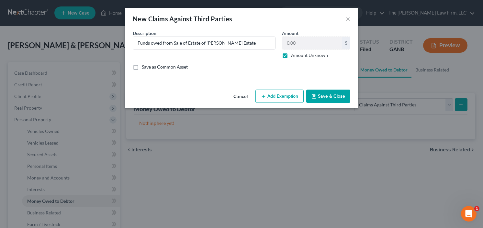
click at [327, 93] on button "Save & Close" at bounding box center [329, 97] width 44 height 14
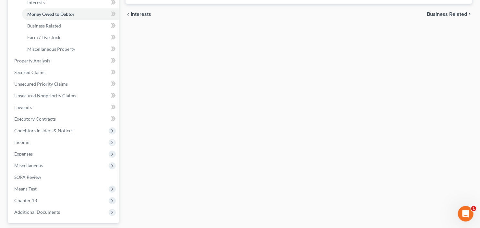
scroll to position [243, 0]
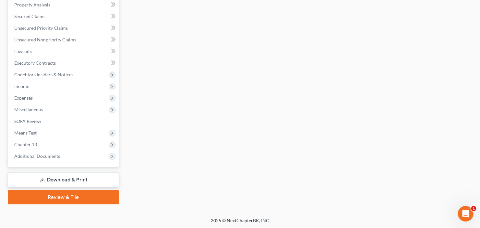
drag, startPoint x: 57, startPoint y: 180, endPoint x: 69, endPoint y: 180, distance: 12.3
click at [57, 180] on link "Download & Print" at bounding box center [63, 180] width 111 height 15
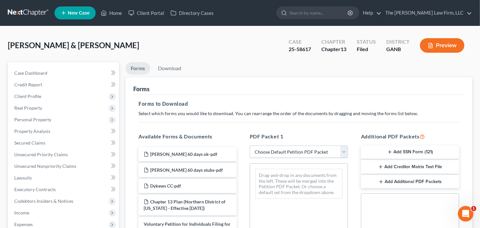
click at [287, 149] on select "Choose Default Petition PDF Packet Complete Bankruptcy Petition (all forms and …" at bounding box center [298, 152] width 98 height 13
select select "2"
click at [249, 146] on select "Choose Default Petition PDF Packet Complete Bankruptcy Petition (all forms and …" at bounding box center [298, 152] width 98 height 13
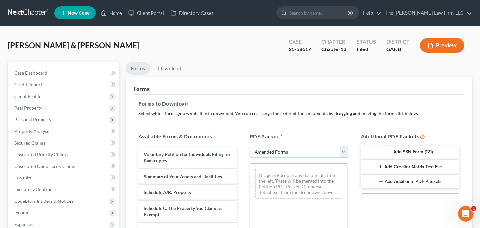
click at [297, 156] on select "Choose Default Petition PDF Packet Complete Bankruptcy Petition (all forms and …" at bounding box center [298, 152] width 98 height 13
click at [249, 146] on select "Choose Default Petition PDF Packet Complete Bankruptcy Petition (all forms and …" at bounding box center [298, 152] width 98 height 13
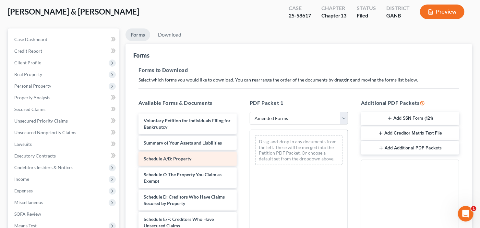
scroll to position [52, 0]
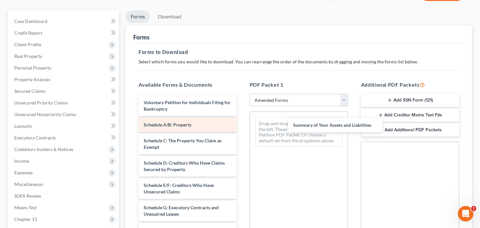
drag, startPoint x: 176, startPoint y: 124, endPoint x: 222, endPoint y: 121, distance: 45.8
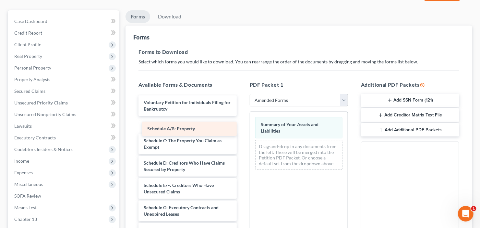
drag, startPoint x: 179, startPoint y: 126, endPoint x: 291, endPoint y: 158, distance: 116.5
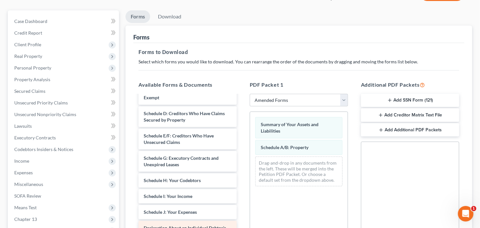
scroll to position [104, 0]
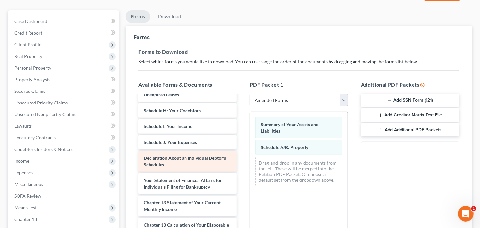
click at [242, 177] on div "Voluntary Petition for Individuals Filing for Bankruptcy Schedule C: The Proper…" at bounding box center [187, 150] width 109 height 317
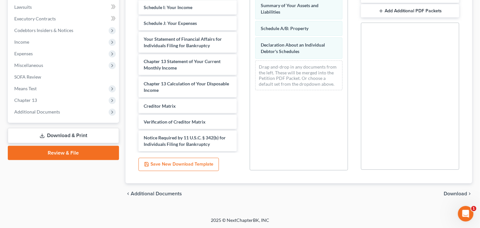
click at [455, 192] on span "Download" at bounding box center [454, 193] width 23 height 5
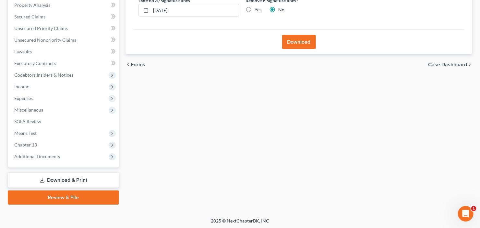
scroll to position [0, 0]
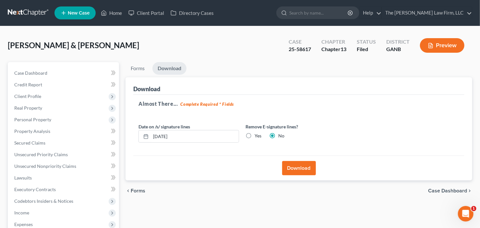
click at [295, 171] on button "Download" at bounding box center [299, 168] width 34 height 14
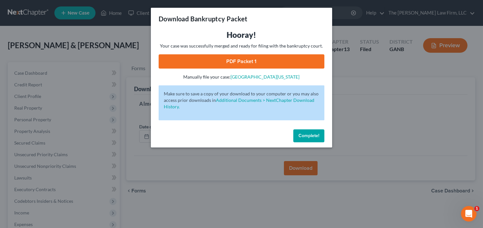
click at [212, 62] on link "PDF Packet 1" at bounding box center [242, 61] width 166 height 14
click at [302, 132] on button "Complete!" at bounding box center [309, 136] width 31 height 13
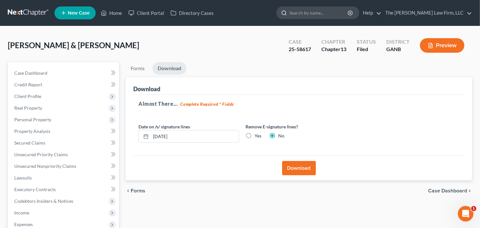
click at [329, 13] on input "search" at bounding box center [318, 13] width 59 height 12
type input "todd"
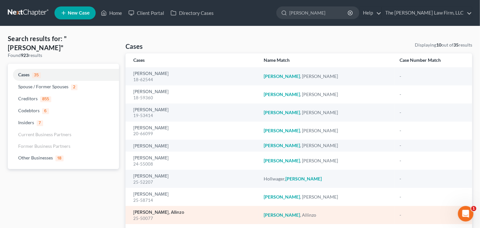
click at [142, 213] on link "Todd, Allinzo" at bounding box center [158, 213] width 51 height 5
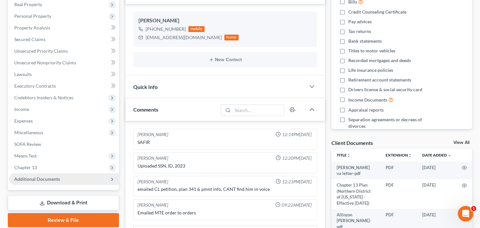
drag, startPoint x: 31, startPoint y: 183, endPoint x: 31, endPoint y: 177, distance: 5.5
click at [31, 182] on span "Additional Documents" at bounding box center [64, 180] width 110 height 12
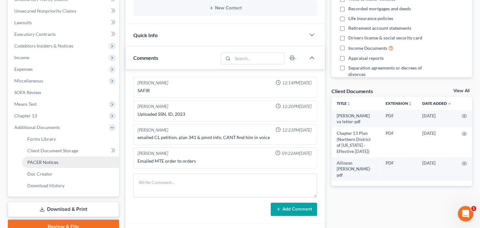
click at [38, 161] on span "PACER Notices" at bounding box center [42, 163] width 31 height 6
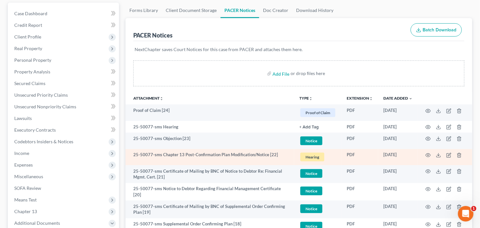
scroll to position [104, 0]
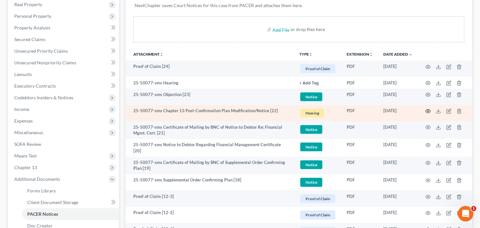
click at [426, 112] on icon "button" at bounding box center [427, 111] width 5 height 5
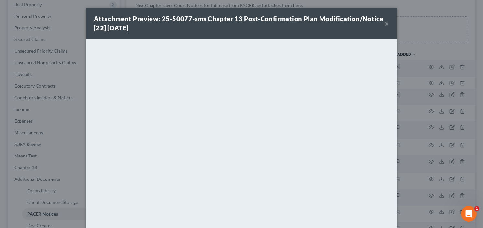
click at [386, 25] on button "×" at bounding box center [387, 23] width 5 height 8
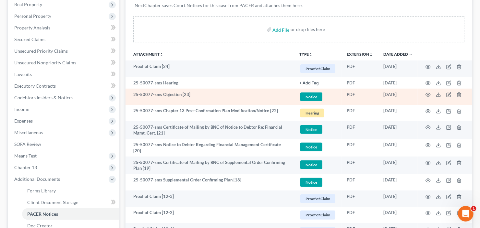
scroll to position [0, 0]
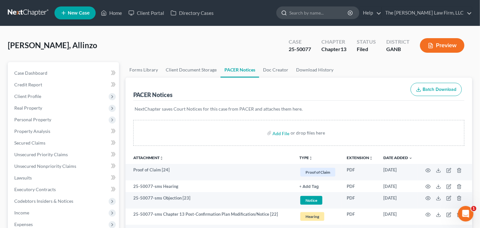
click at [307, 15] on input "search" at bounding box center [318, 13] width 59 height 12
type input "douglas"
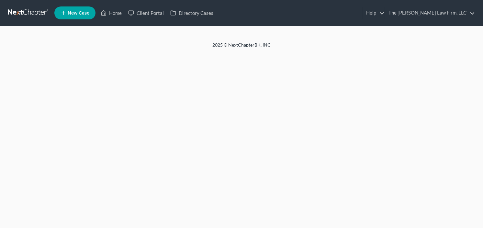
click at [329, 12] on ul "New Case Home Client Portal Directory Cases Help Help Center Webinars Training …" at bounding box center [264, 13] width 421 height 17
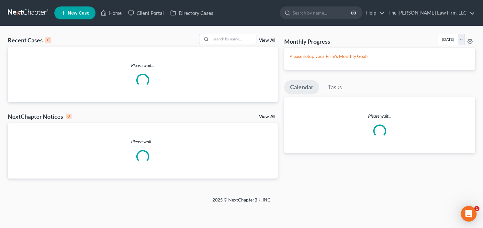
click at [329, 12] on input "search" at bounding box center [322, 13] width 59 height 12
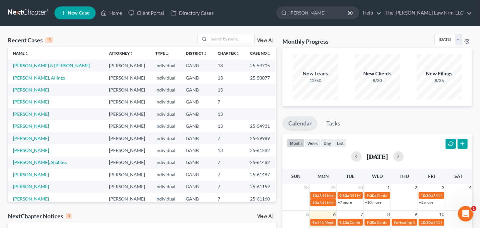
type input "[PERSON_NAME]"
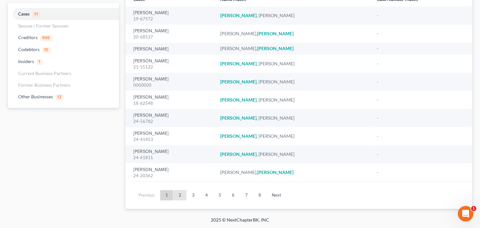
click at [180, 195] on link "2" at bounding box center [179, 196] width 13 height 10
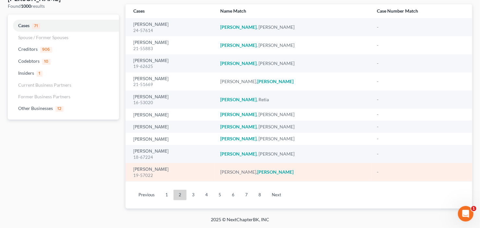
scroll to position [49, 0]
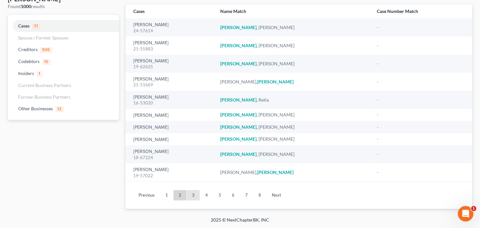
click at [194, 196] on link "3" at bounding box center [193, 196] width 13 height 10
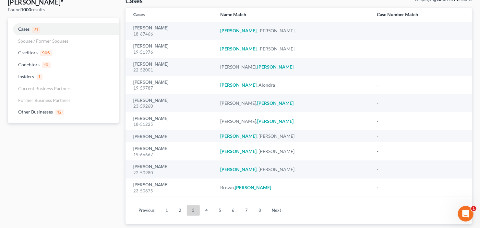
scroll to position [0, 0]
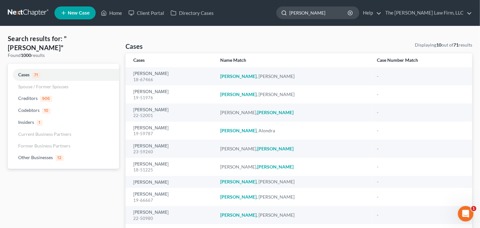
click at [339, 13] on input "[PERSON_NAME]" at bounding box center [318, 13] width 59 height 12
drag, startPoint x: 318, startPoint y: 15, endPoint x: 270, endPoint y: 25, distance: 48.6
click at [272, 25] on nav "Home New Case Client Portal Directory Cases The [PERSON_NAME] Law Firm, LLC [EM…" at bounding box center [240, 13] width 480 height 26
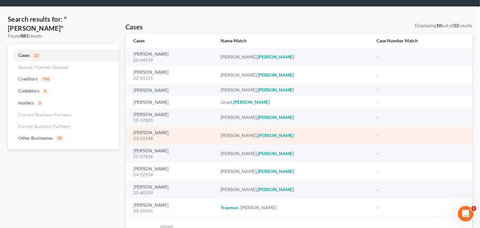
scroll to position [52, 0]
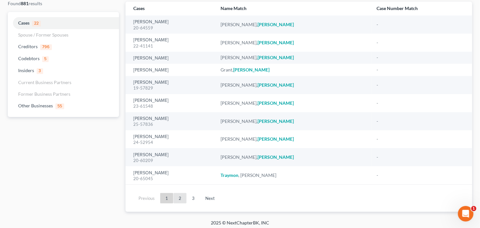
click at [178, 201] on link "2" at bounding box center [179, 198] width 13 height 10
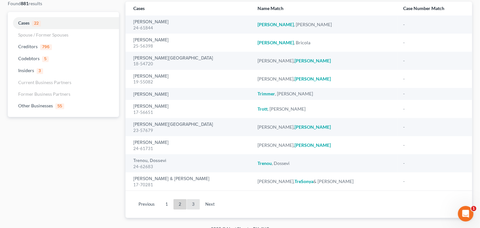
click at [194, 204] on link "3" at bounding box center [193, 205] width 13 height 10
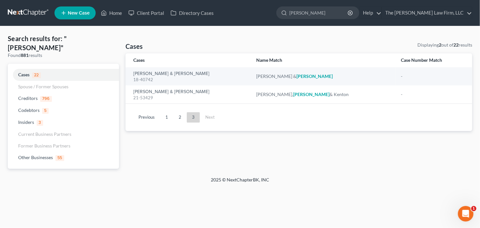
scroll to position [0, 0]
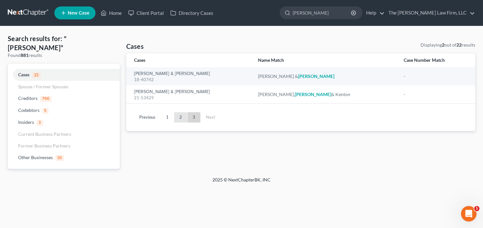
click at [179, 115] on link "2" at bounding box center [180, 117] width 13 height 10
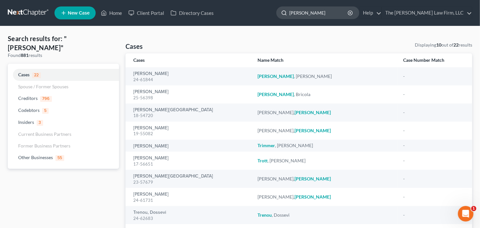
click at [310, 12] on input "[PERSON_NAME]" at bounding box center [318, 13] width 59 height 12
click at [312, 13] on input "[PERSON_NAME]" at bounding box center [318, 13] width 59 height 12
type input "[PERSON_NAME]"
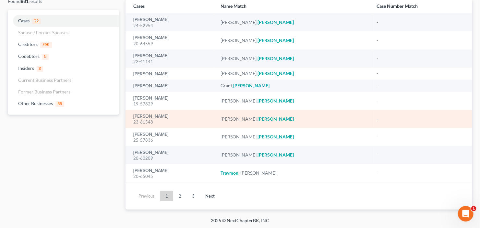
scroll to position [55, 0]
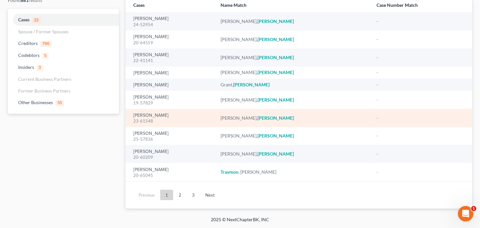
click at [151, 119] on div "23-61548" at bounding box center [171, 121] width 77 height 6
click at [153, 116] on link "[PERSON_NAME]" at bounding box center [150, 115] width 35 height 5
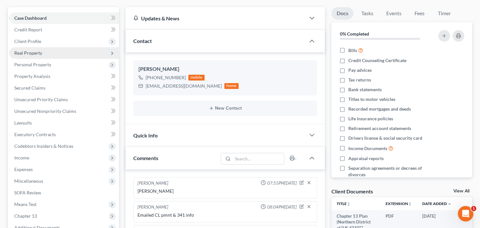
click at [28, 51] on span "Real Property" at bounding box center [28, 53] width 28 height 6
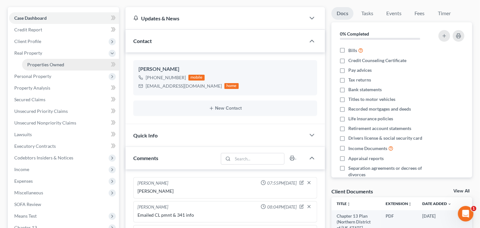
click at [43, 61] on link "Properties Owned" at bounding box center [70, 65] width 97 height 12
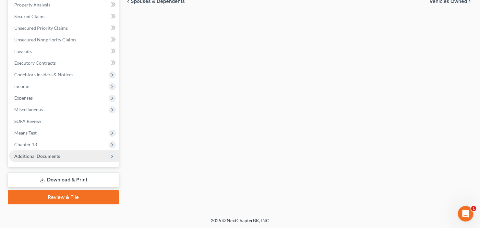
click at [54, 156] on span "Additional Documents" at bounding box center [37, 157] width 46 height 6
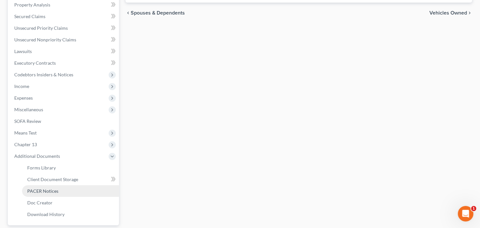
click at [52, 193] on span "PACER Notices" at bounding box center [42, 192] width 31 height 6
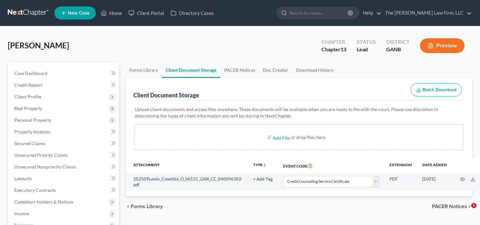
select select "5"
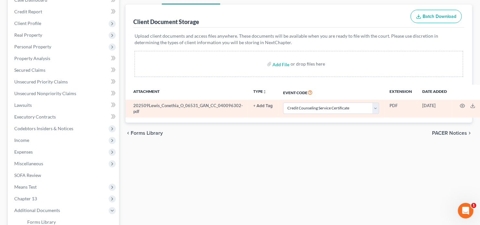
scroll to position [33, 0]
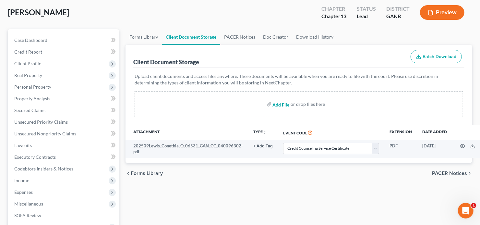
click at [283, 105] on input "file" at bounding box center [281, 104] width 16 height 12
type input "C:\fakepath\O LewisEX Court Form Statement Regarding Pay Advices (1).pdf"
select select "5"
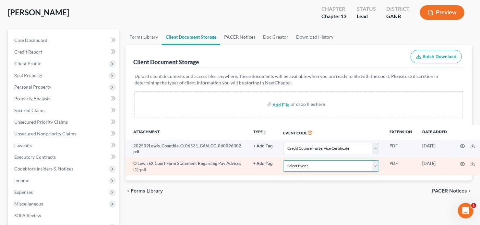
click at [337, 165] on select "Select Event 01 - Chapter 13 Plan - Initial Plan 02-Application to Pay Filing F…" at bounding box center [331, 165] width 96 height 11
select select "35"
click at [283, 160] on select "Select Event 01 - Chapter 13 Plan - Initial Plan 02-Application to Pay Filing F…" at bounding box center [331, 165] width 96 height 11
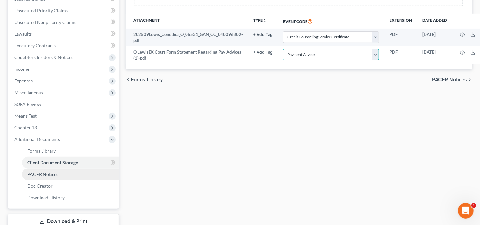
scroll to position [189, 0]
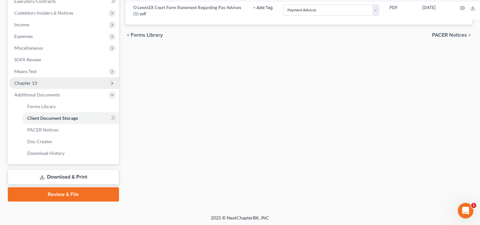
click at [30, 83] on span "Chapter 13" at bounding box center [25, 83] width 23 height 6
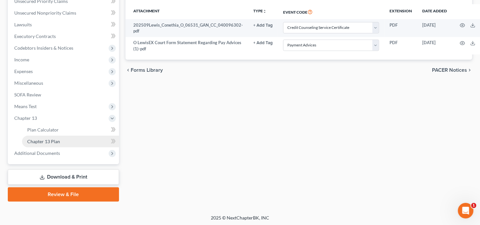
click at [46, 139] on span "Chapter 13 Plan" at bounding box center [43, 141] width 33 height 6
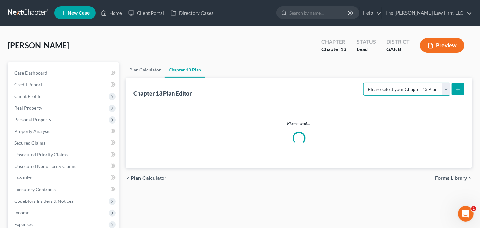
click at [445, 87] on select "Please select your Chapter 13 Plan" at bounding box center [406, 89] width 87 height 13
click at [364, 83] on select "Please select your Chapter 13 Plan" at bounding box center [406, 89] width 87 height 13
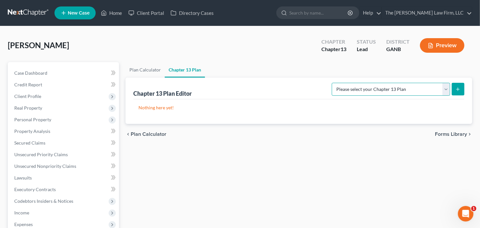
click at [447, 89] on select "Please select your Chapter 13 Plan National Form Plan - Official Form 113 North…" at bounding box center [390, 89] width 118 height 13
select select "2"
click at [332, 83] on select "Please select your Chapter 13 Plan National Form Plan - Official Form 113 North…" at bounding box center [390, 89] width 118 height 13
click at [457, 92] on button "submit" at bounding box center [457, 89] width 13 height 13
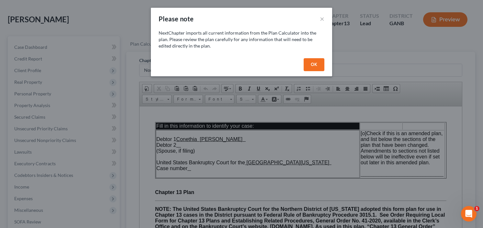
click at [307, 68] on button "OK" at bounding box center [314, 64] width 21 height 13
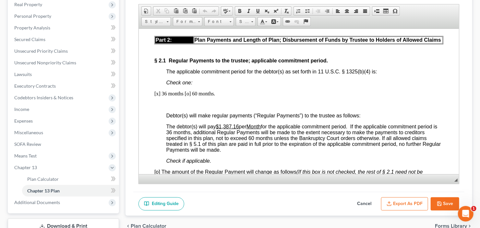
scroll to position [467, 0]
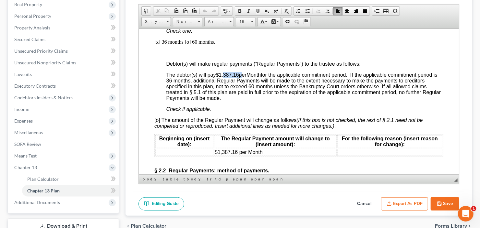
drag, startPoint x: 225, startPoint y: 76, endPoint x: 241, endPoint y: 77, distance: 16.9
click at [241, 77] on span "The debtor(s) will pay $1,387.16 per Month for the applicable commitment period…" at bounding box center [303, 86] width 274 height 29
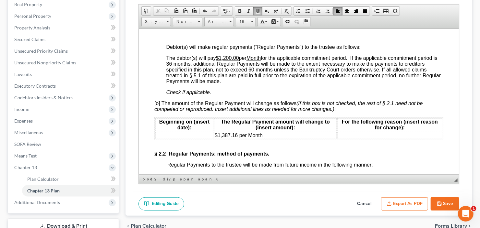
scroll to position [518, 0]
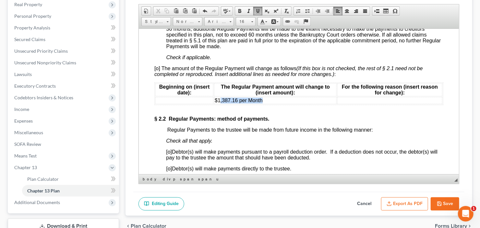
drag, startPoint x: 265, startPoint y: 104, endPoint x: 217, endPoint y: 105, distance: 47.3
click at [217, 104] on td "$1,387.16 per Month" at bounding box center [275, 100] width 122 height 7
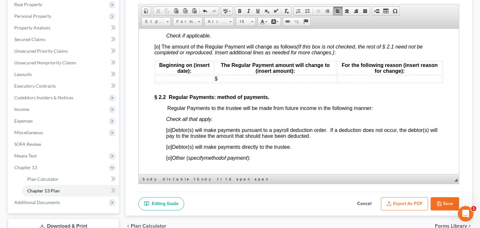
scroll to position [596, 0]
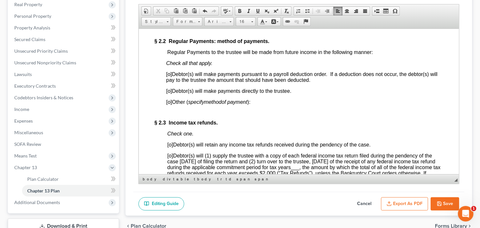
click at [168, 94] on span "[o]" at bounding box center [169, 91] width 6 height 6
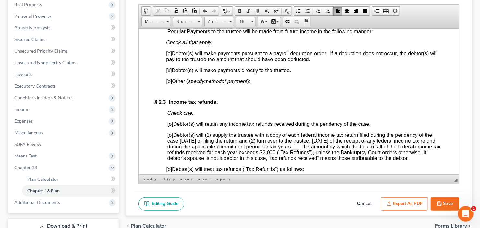
scroll to position [674, 0]
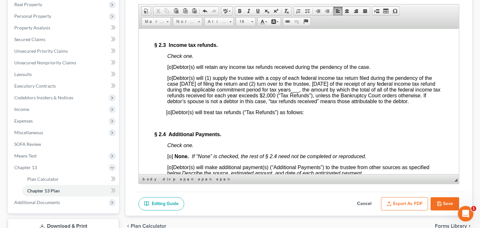
click at [169, 70] on span "[o]" at bounding box center [170, 67] width 6 height 6
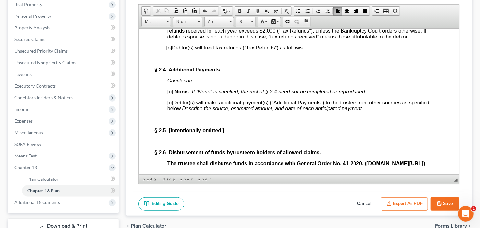
scroll to position [752, 0]
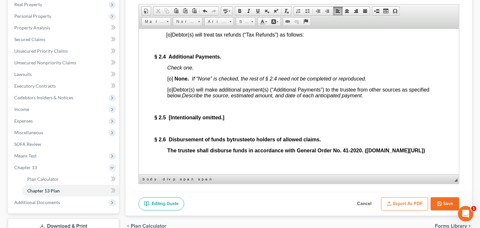
click at [170, 81] on span "[o]" at bounding box center [170, 79] width 6 height 6
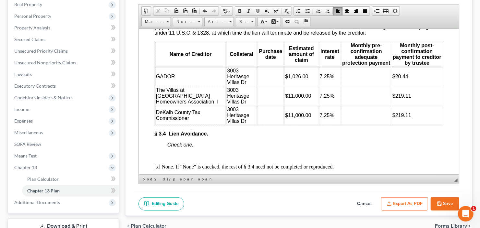
scroll to position [1270, 0]
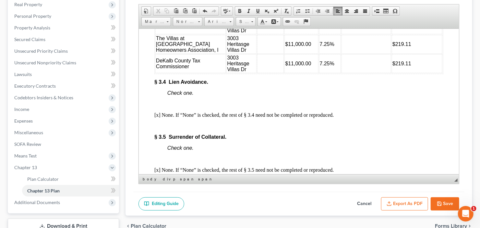
drag, startPoint x: 386, startPoint y: 63, endPoint x: 406, endPoint y: 63, distance: 20.1
click at [406, 34] on td "$20.44" at bounding box center [416, 24] width 51 height 19
drag, startPoint x: 386, startPoint y: 87, endPoint x: 404, endPoint y: 87, distance: 17.8
click at [404, 53] on td "$219.11" at bounding box center [416, 44] width 51 height 19
drag, startPoint x: 385, startPoint y: 110, endPoint x: 408, endPoint y: 109, distance: 23.0
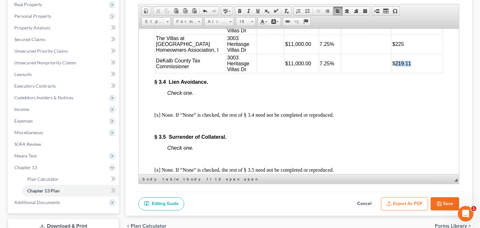
click at [408, 73] on td "$219.11" at bounding box center [416, 63] width 51 height 19
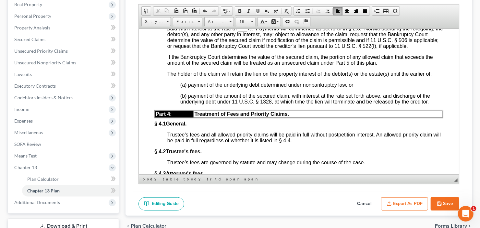
scroll to position [1452, 0]
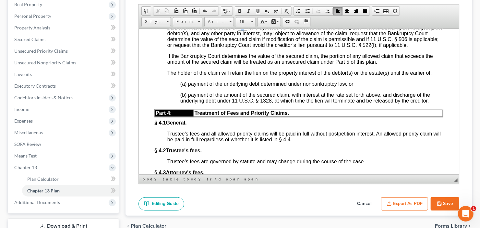
click at [243, 30] on span "___" at bounding box center [242, 28] width 9 height 6
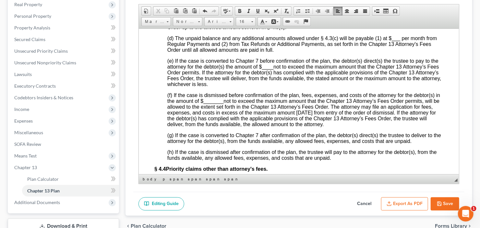
scroll to position [1711, 0]
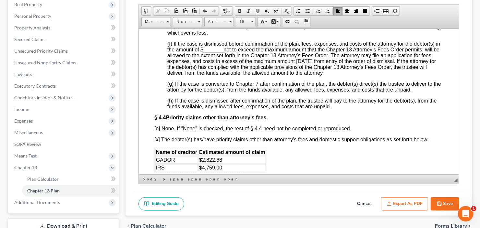
click at [265, 18] on span "____" at bounding box center [267, 15] width 12 height 6
click at [209, 52] on span "_______" at bounding box center [213, 50] width 20 height 6
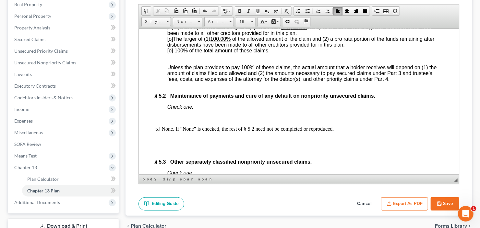
scroll to position [1970, 0]
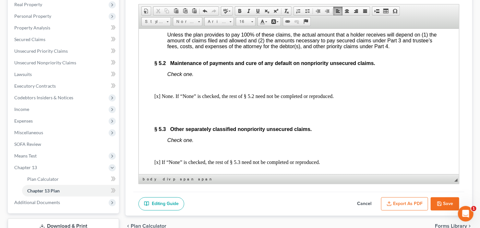
click at [169, 20] on span "[o] 100% of the total amount of these claims." at bounding box center [218, 18] width 102 height 6
click at [215, 9] on u "100.00%" at bounding box center [220, 6] width 20 height 6
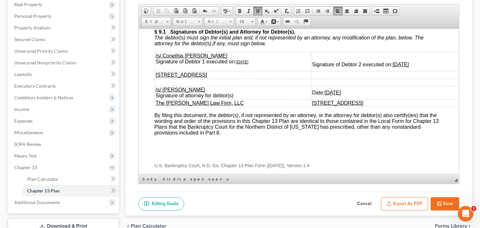
scroll to position [2411, 0]
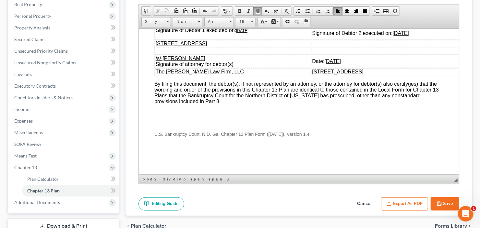
click at [443, 201] on button "Save" at bounding box center [444, 205] width 29 height 14
select select "2"
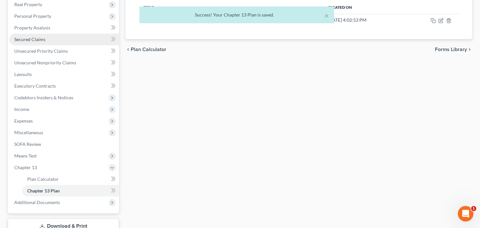
click at [29, 37] on span "Secured Claims" at bounding box center [29, 40] width 31 height 6
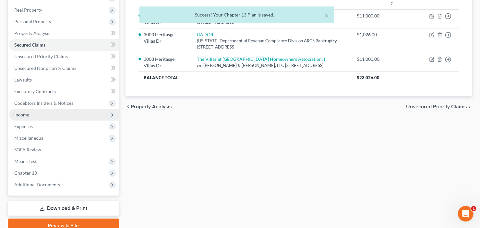
scroll to position [104, 0]
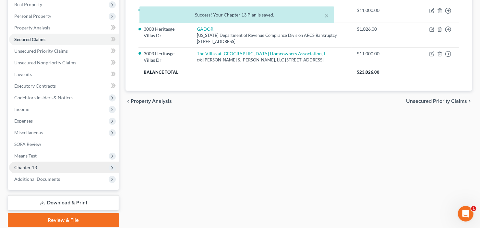
click at [40, 166] on span "Chapter 13" at bounding box center [64, 168] width 110 height 12
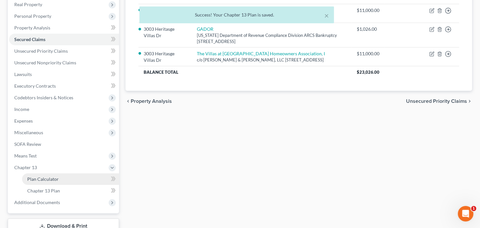
click at [52, 180] on span "Plan Calculator" at bounding box center [42, 180] width 31 height 6
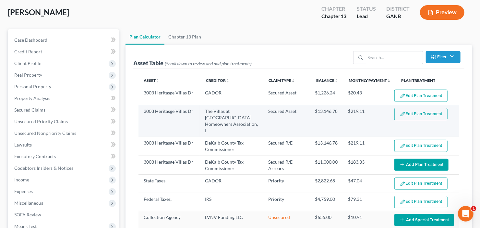
scroll to position [78, 0]
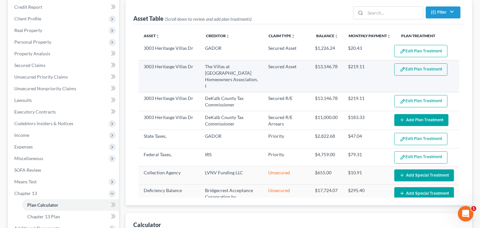
select select "59"
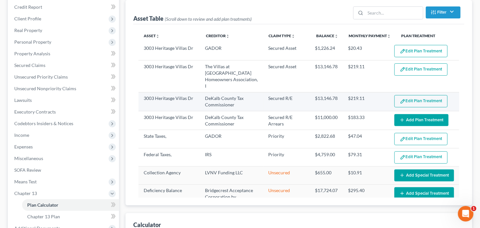
click at [413, 95] on button "Edit Plan Treatment" at bounding box center [420, 101] width 53 height 12
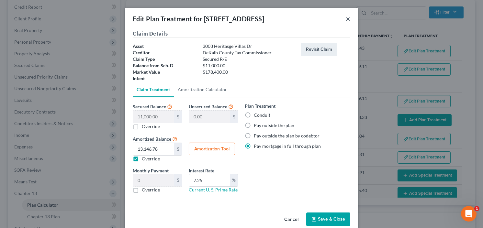
click at [347, 17] on button "×" at bounding box center [348, 19] width 5 height 8
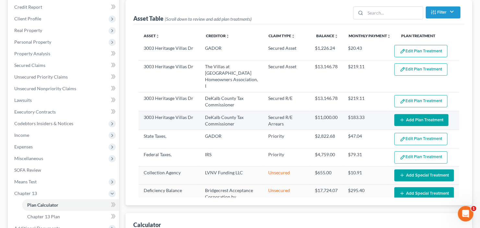
click at [410, 114] on button "Add Plan Treatment" at bounding box center [421, 120] width 54 height 12
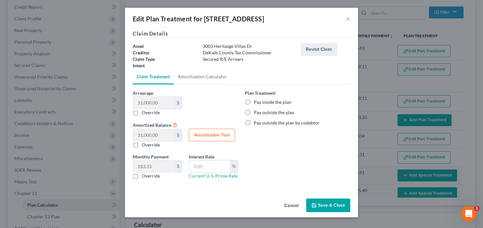
click at [254, 112] on label "Pay outside the plan" at bounding box center [274, 113] width 41 height 6
click at [257, 112] on input "Pay outside the plan" at bounding box center [259, 112] width 4 height 4
radio input "true"
click at [329, 204] on button "Save & Close" at bounding box center [329, 206] width 44 height 14
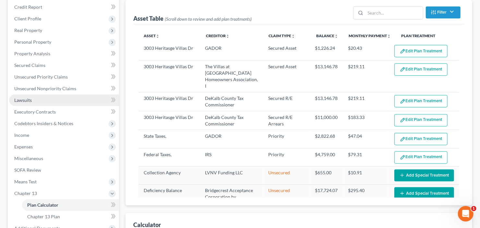
select select "59"
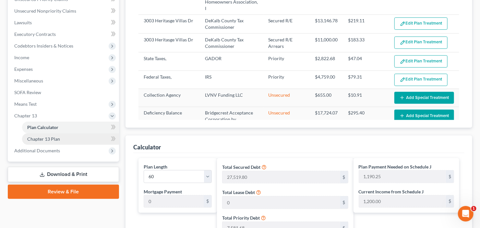
click at [50, 134] on link "Chapter 13 Plan" at bounding box center [70, 139] width 97 height 12
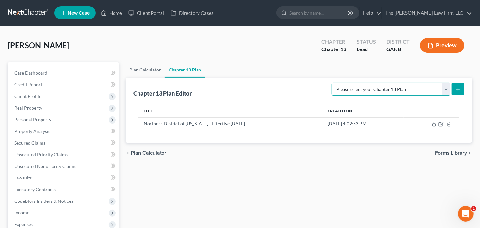
click at [447, 87] on select "Please select your Chapter 13 Plan National Form Plan - Official Form 113 North…" at bounding box center [390, 89] width 118 height 13
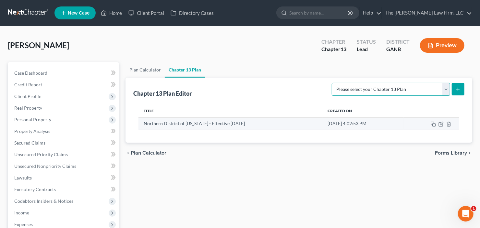
select select "2"
click at [332, 83] on select "Please select your Chapter 13 Plan National Form Plan - Official Form 113 North…" at bounding box center [390, 89] width 118 height 13
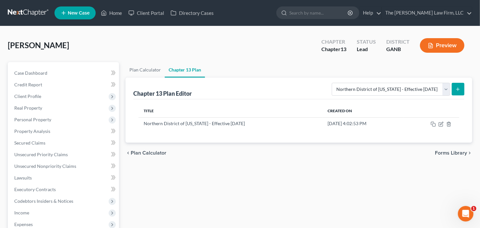
click at [458, 87] on icon "submit" at bounding box center [457, 89] width 5 height 5
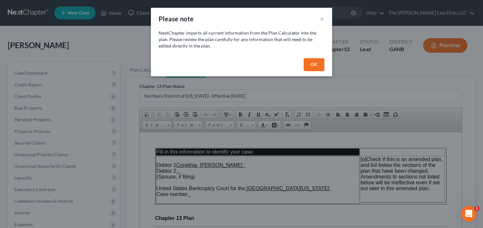
click at [319, 60] on button "OK" at bounding box center [314, 64] width 21 height 13
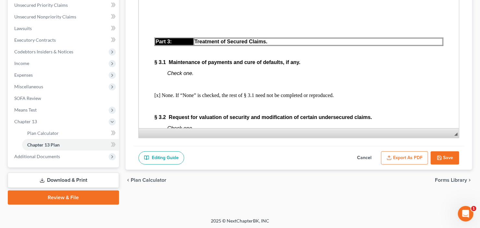
scroll to position [855, 0]
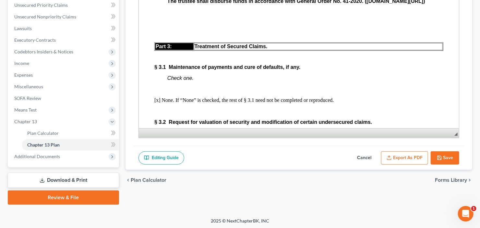
drag, startPoint x: 363, startPoint y: 158, endPoint x: 368, endPoint y: 157, distance: 4.6
click at [363, 157] on button "Cancel" at bounding box center [364, 159] width 29 height 14
select select "2"
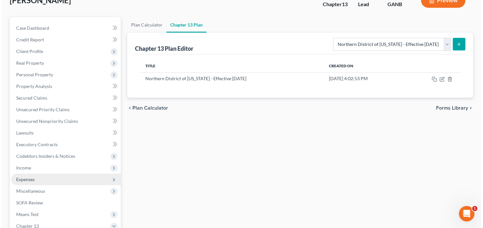
scroll to position [0, 0]
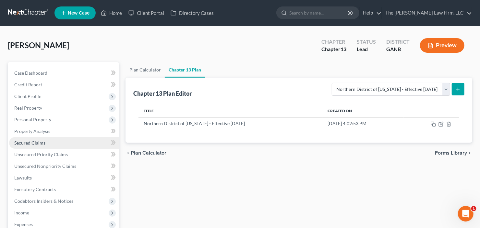
click at [29, 145] on link "Secured Claims" at bounding box center [64, 143] width 110 height 12
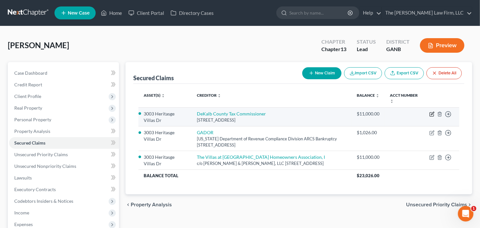
click at [431, 115] on icon "button" at bounding box center [431, 114] width 5 height 5
select select "10"
select select "0"
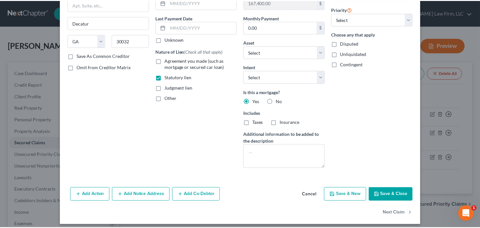
scroll to position [78, 0]
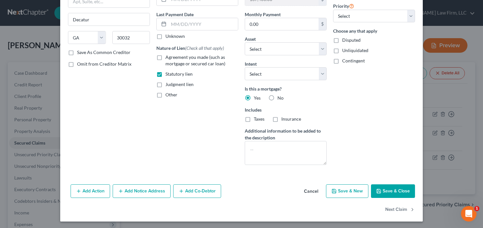
click at [391, 192] on button "Save & Close" at bounding box center [393, 192] width 44 height 14
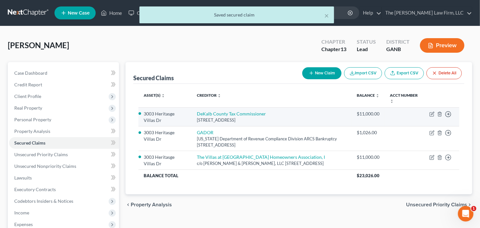
scroll to position [104, 0]
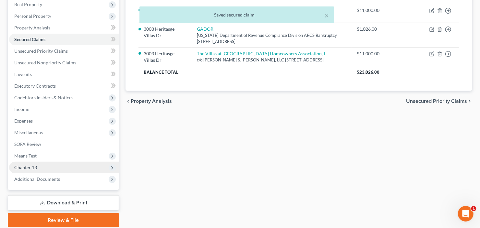
click at [35, 168] on span "Chapter 13" at bounding box center [25, 168] width 23 height 6
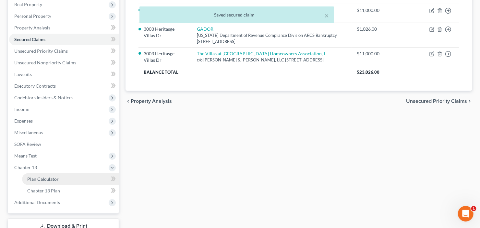
click at [42, 179] on span "Plan Calculator" at bounding box center [42, 180] width 31 height 6
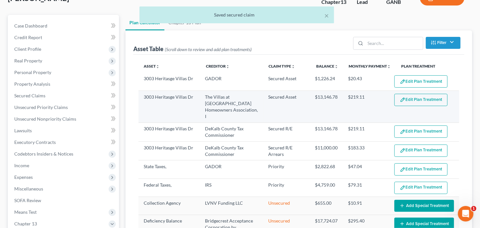
scroll to position [52, 0]
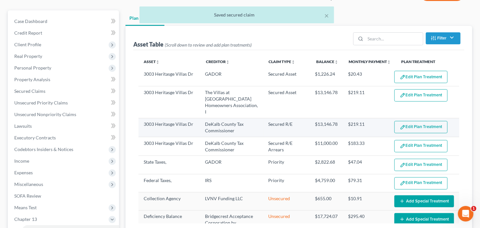
select select "59"
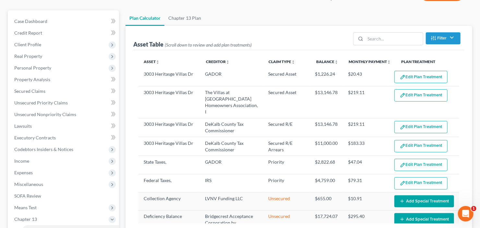
click at [419, 140] on button "Edit Plan Treatment" at bounding box center [420, 146] width 53 height 12
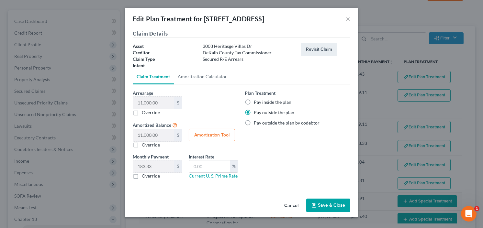
click at [254, 101] on label "Pay inside the plan" at bounding box center [273, 102] width 38 height 6
click at [257, 101] on input "Pay inside the plan" at bounding box center [259, 101] width 4 height 4
radio input "true"
click at [324, 203] on button "Save & Close" at bounding box center [329, 206] width 44 height 14
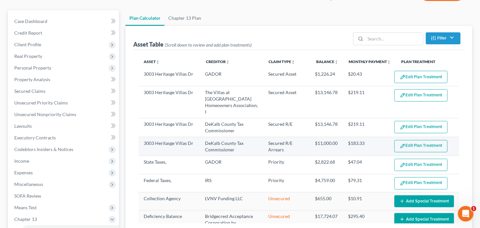
select select "59"
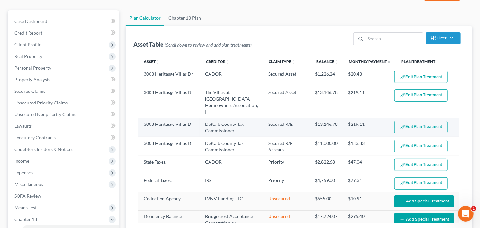
click at [426, 121] on button "Edit Plan Treatment" at bounding box center [420, 127] width 53 height 12
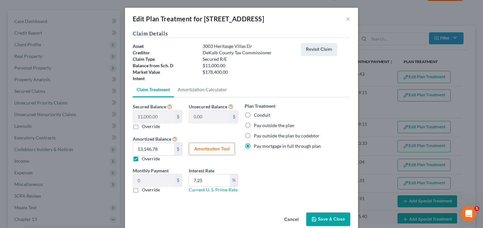
click at [254, 114] on label "Conduit" at bounding box center [262, 115] width 17 height 6
click at [257, 114] on input "Conduit" at bounding box center [259, 114] width 4 height 4
radio input "true"
click at [291, 219] on button "Cancel" at bounding box center [291, 220] width 25 height 13
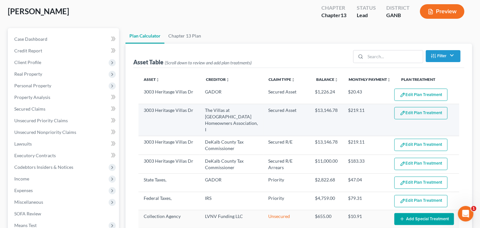
select select "59"
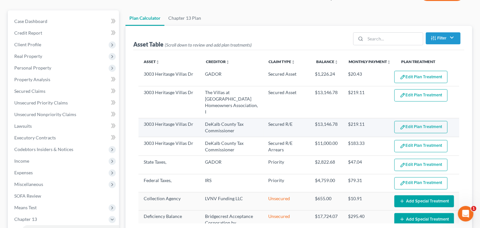
click at [418, 121] on button "Edit Plan Treatment" at bounding box center [420, 127] width 53 height 12
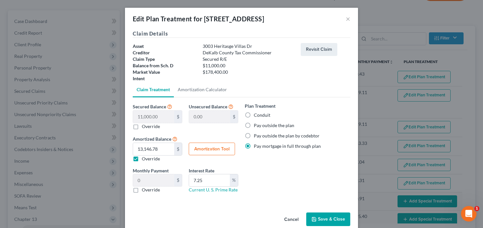
click at [254, 124] on label "Pay outside the plan" at bounding box center [274, 125] width 41 height 6
click at [257, 124] on input "Pay outside the plan" at bounding box center [259, 124] width 4 height 4
radio input "true"
click at [327, 219] on button "Save & Close" at bounding box center [329, 220] width 44 height 14
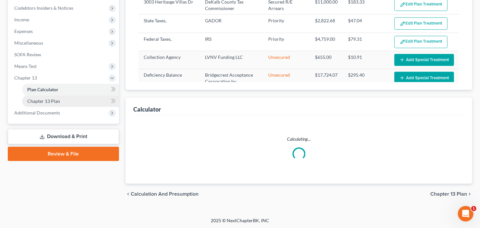
click at [36, 99] on span "Chapter 13 Plan" at bounding box center [43, 102] width 33 height 6
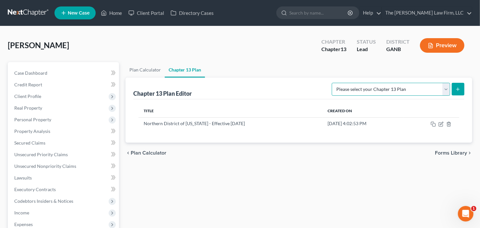
click at [442, 89] on select "Please select your Chapter 13 Plan National Form Plan - Official Form 113 North…" at bounding box center [390, 89] width 118 height 13
select select "2"
click at [332, 83] on select "Please select your Chapter 13 Plan National Form Plan - Official Form 113 North…" at bounding box center [390, 89] width 118 height 13
click at [462, 88] on button "submit" at bounding box center [457, 89] width 13 height 13
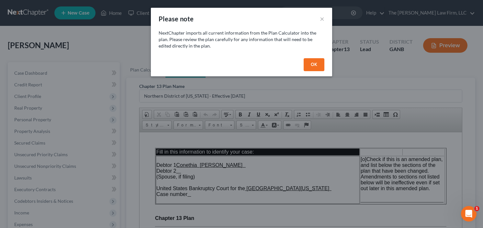
click at [322, 62] on button "OK" at bounding box center [314, 64] width 21 height 13
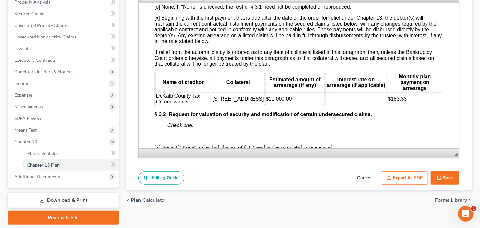
scroll to position [959, 0]
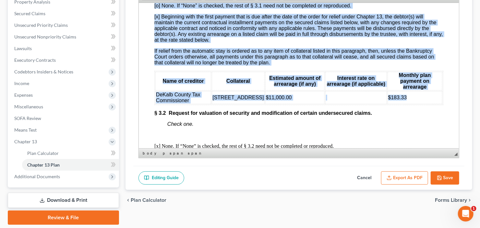
drag, startPoint x: 153, startPoint y: 32, endPoint x: 418, endPoint y: 128, distance: 281.6
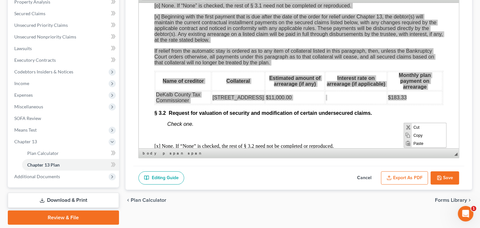
scroll to position [0, 0]
click at [422, 136] on span "Copy" at bounding box center [428, 136] width 34 height 8
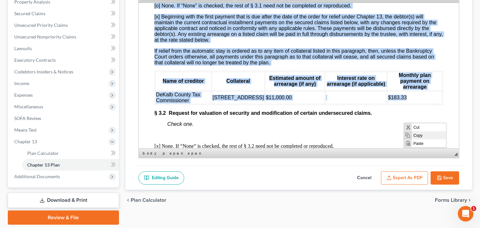
copy body "[l] Ipsu. Do “Sita” co adipisc, eli sedd ei § 4.0 temp inc ut laboreetd ma aliq…"
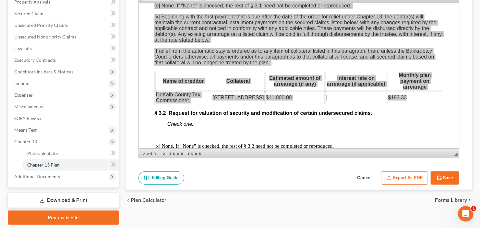
click at [368, 176] on button "Cancel" at bounding box center [364, 179] width 29 height 14
select select "2"
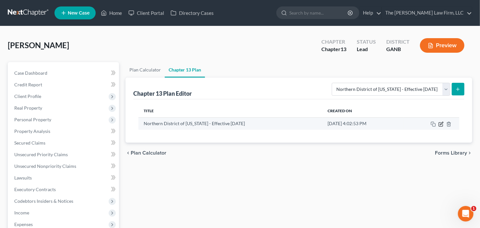
click at [439, 124] on icon "button" at bounding box center [440, 124] width 5 height 5
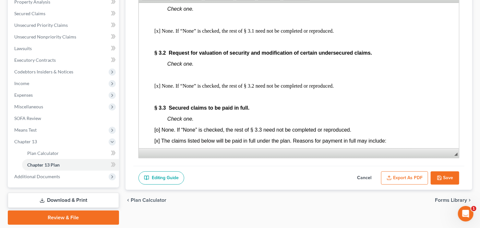
scroll to position [933, 0]
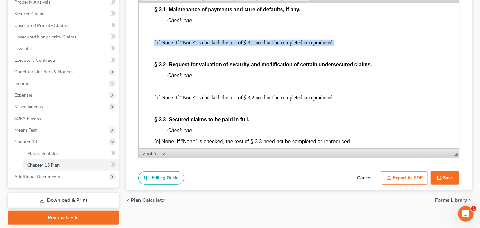
drag, startPoint x: 153, startPoint y: 69, endPoint x: 331, endPoint y: 68, distance: 178.2
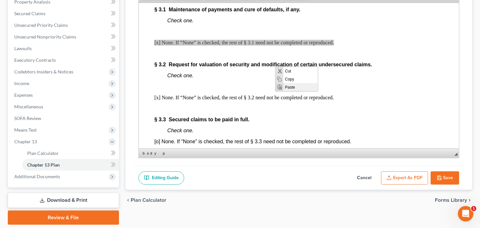
click at [288, 89] on span "Paste" at bounding box center [300, 87] width 34 height 8
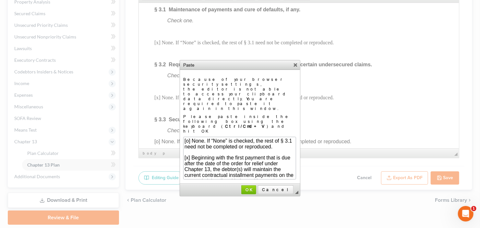
scroll to position [156, 29]
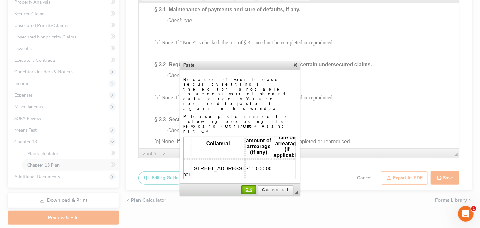
click at [256, 186] on link "OK" at bounding box center [248, 190] width 15 height 9
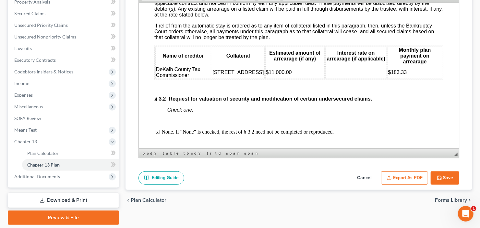
scroll to position [1011, 0]
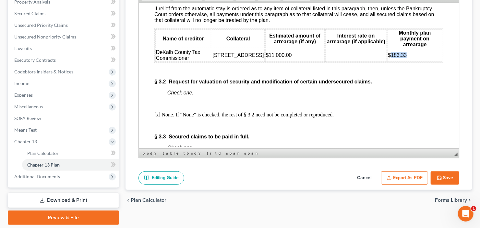
drag, startPoint x: 390, startPoint y: 83, endPoint x: 405, endPoint y: 84, distance: 15.2
click at [405, 62] on td "$183.33" at bounding box center [414, 55] width 55 height 13
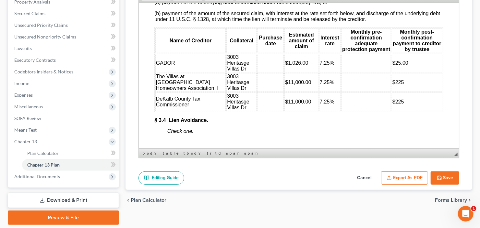
scroll to position [1348, 0]
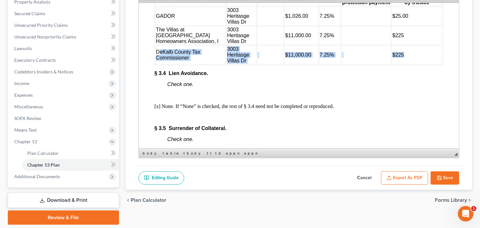
drag, startPoint x: 157, startPoint y: 100, endPoint x: 397, endPoint y: 106, distance: 239.5
click at [397, 64] on tr "DeKalb County Tax Commissioner [STREET_ADDRESS] $11,000.00 7.25% $225" at bounding box center [298, 54] width 287 height 19
drag, startPoint x: 400, startPoint y: 104, endPoint x: 157, endPoint y: 101, distance: 243.0
click at [157, 64] on tr "DeKalb County Tax Commissioner [STREET_ADDRESS] $11,000.00 7.25% $225" at bounding box center [298, 54] width 287 height 19
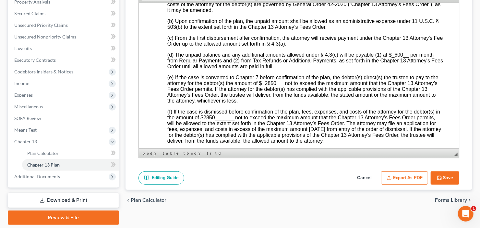
scroll to position [1711, 0]
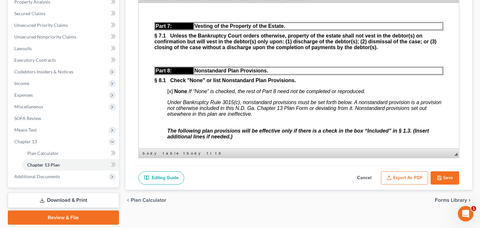
click at [399, 172] on button "Export as PDF" at bounding box center [404, 179] width 47 height 14
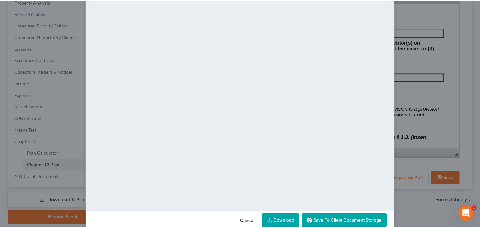
scroll to position [42, 0]
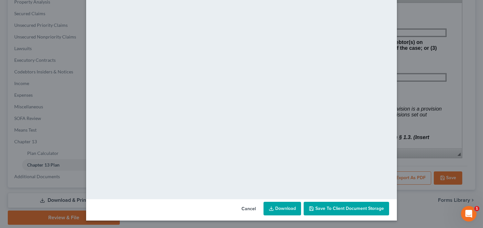
click at [276, 213] on link "Download" at bounding box center [283, 209] width 38 height 14
click at [347, 212] on button "Save to Client Document Storage" at bounding box center [347, 209] width 86 height 14
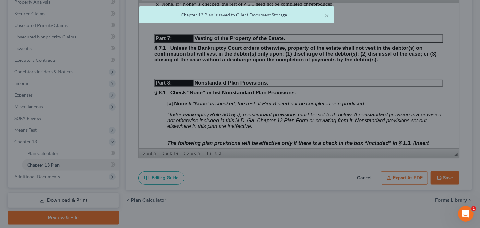
scroll to position [2281, 0]
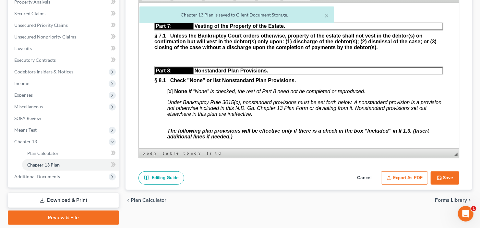
click at [445, 175] on button "Save" at bounding box center [444, 179] width 29 height 14
select select "2"
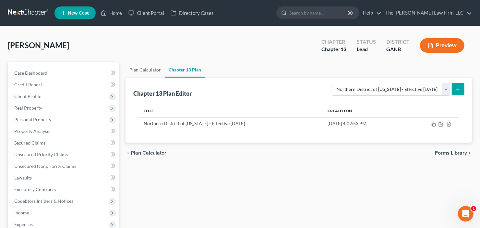
scroll to position [150, 0]
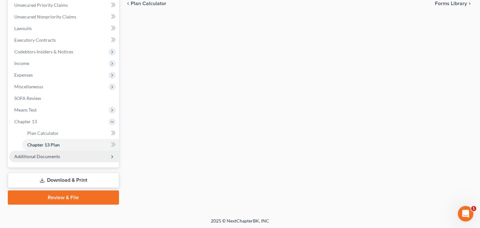
click at [45, 154] on span "Additional Documents" at bounding box center [37, 157] width 46 height 6
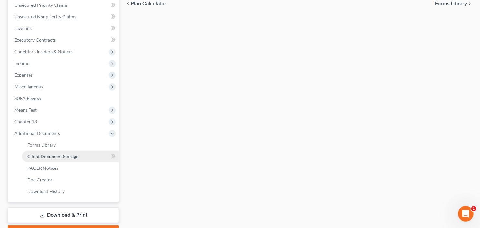
click at [58, 154] on span "Client Document Storage" at bounding box center [52, 157] width 51 height 6
select select "5"
select select "35"
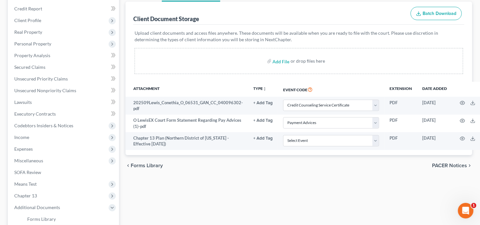
scroll to position [78, 0]
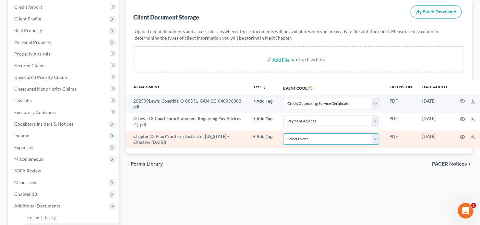
click at [327, 140] on select "Select Event 01 - Chapter 13 Plan - Initial Plan 02-Application to Pay Filing F…" at bounding box center [331, 138] width 96 height 11
select select "0"
click at [283, 133] on select "Select Event 01 - Chapter 13 Plan - Initial Plan 02-Application to Pay Filing F…" at bounding box center [331, 138] width 96 height 11
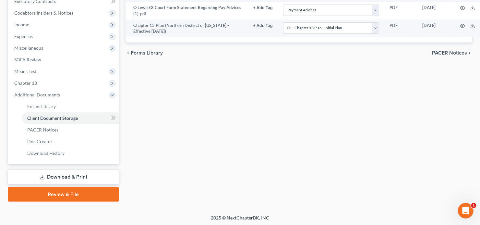
click at [47, 191] on link "Review & File" at bounding box center [63, 194] width 111 height 14
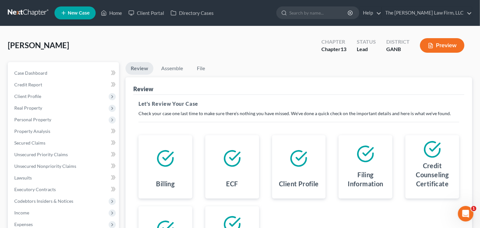
click at [162, 59] on div "[PERSON_NAME] Upgraded Chapter Chapter 13 Status Lead District GANB Preview" at bounding box center [240, 48] width 464 height 28
click at [172, 67] on link "Assemble" at bounding box center [172, 68] width 32 height 13
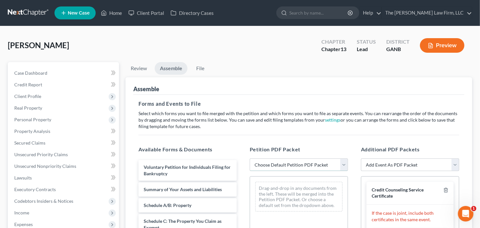
click at [301, 160] on select "Choose Default Petition PDF Packet Complete Bankruptcy Petition (all forms and …" at bounding box center [298, 165] width 98 height 13
select select "0"
click at [249, 159] on select "Choose Default Petition PDF Packet Complete Bankruptcy Petition (all forms and …" at bounding box center [298, 165] width 98 height 13
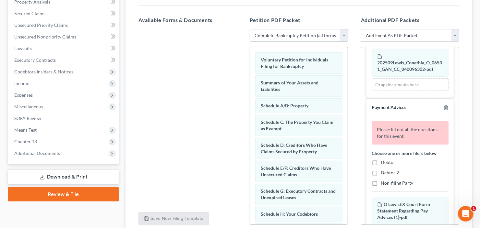
scroll to position [78, 0]
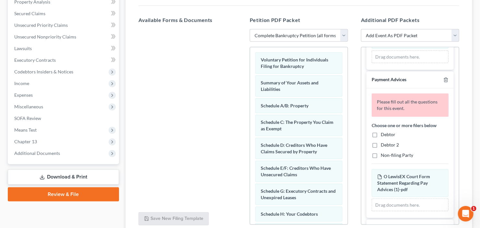
click at [380, 133] on label "Debtor" at bounding box center [387, 135] width 15 height 6
click at [383, 133] on input "Debtor" at bounding box center [385, 134] width 4 height 4
checkbox input "true"
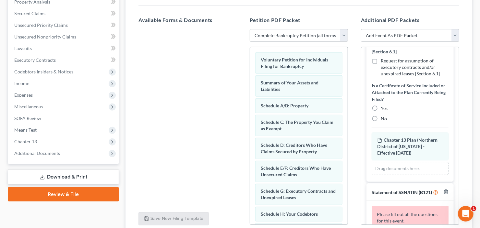
click at [380, 122] on label "No" at bounding box center [383, 119] width 6 height 6
click at [383, 120] on input "No" at bounding box center [385, 118] width 4 height 4
radio input "true"
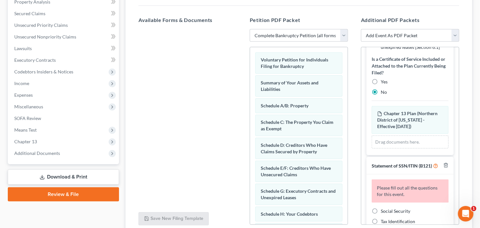
scroll to position [483, 0]
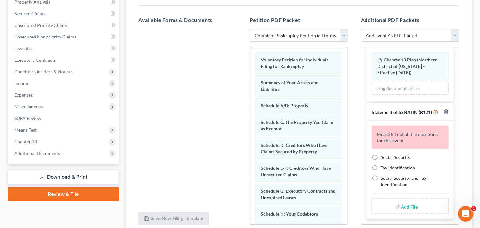
click at [380, 156] on label "Social Security" at bounding box center [394, 158] width 29 height 6
click at [383, 156] on input "Social Security" at bounding box center [385, 157] width 4 height 4
radio input "true"
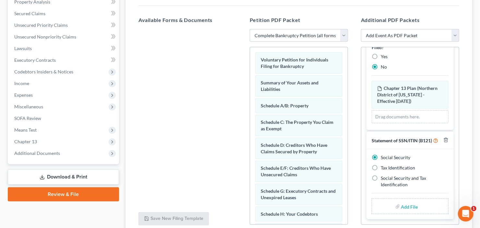
click at [402, 207] on input "file" at bounding box center [409, 207] width 16 height 12
type input "C:\fakepath\[PERSON_NAME] b21ex.pdf"
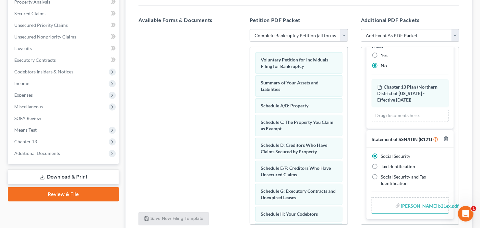
scroll to position [446, 0]
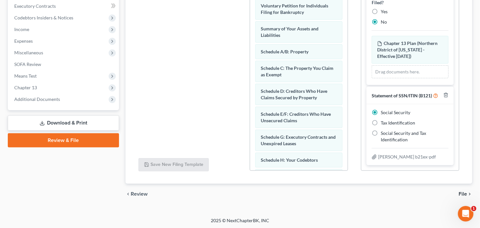
click at [462, 192] on span "File" at bounding box center [462, 194] width 8 height 5
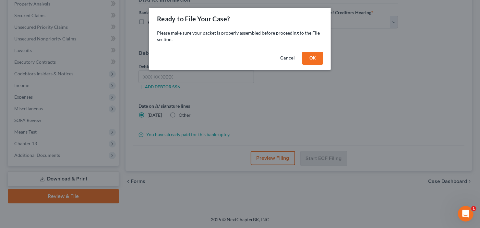
scroll to position [126, 0]
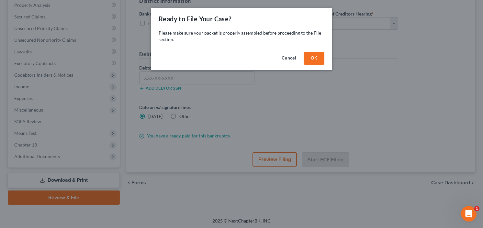
click at [315, 59] on button "OK" at bounding box center [314, 58] width 21 height 13
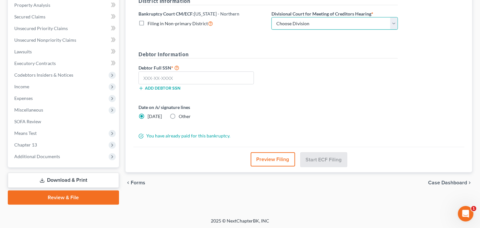
click at [340, 18] on select "Choose Division [GEOGRAPHIC_DATA] [GEOGRAPHIC_DATA] [GEOGRAPHIC_DATA] [GEOGRAPH…" at bounding box center [334, 23] width 126 height 13
select select "0"
click at [271, 17] on select "Choose Division [GEOGRAPHIC_DATA] [GEOGRAPHIC_DATA] [GEOGRAPHIC_DATA] [GEOGRAPH…" at bounding box center [334, 23] width 126 height 13
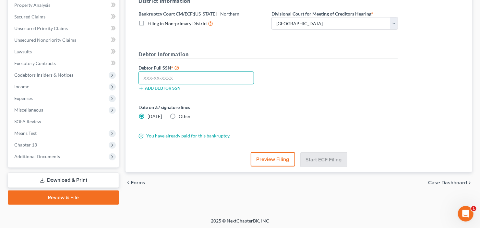
click at [168, 79] on input "text" at bounding box center [195, 78] width 115 height 13
type input "254-21-3169"
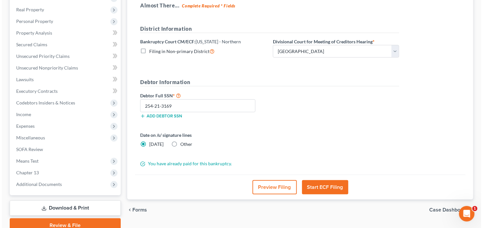
scroll to position [100, 0]
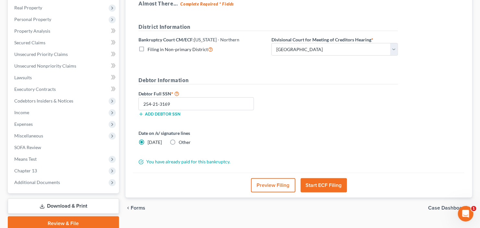
click at [324, 184] on button "Start ECF Filing" at bounding box center [323, 186] width 46 height 14
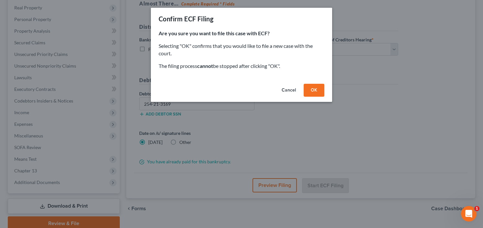
click at [313, 87] on button "OK" at bounding box center [314, 90] width 21 height 13
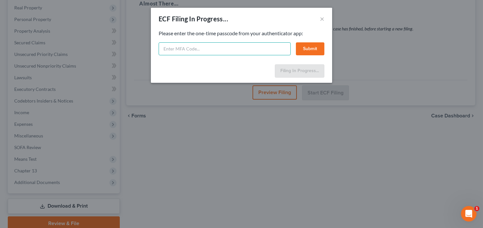
click at [190, 47] on input "text" at bounding box center [225, 48] width 132 height 13
type input "853415"
click at [313, 50] on button "Submit" at bounding box center [310, 48] width 29 height 13
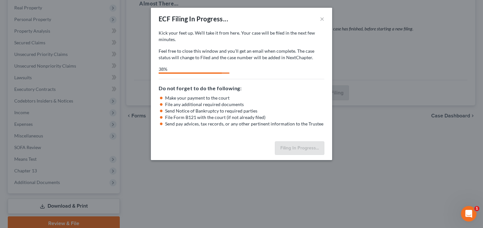
select select "0"
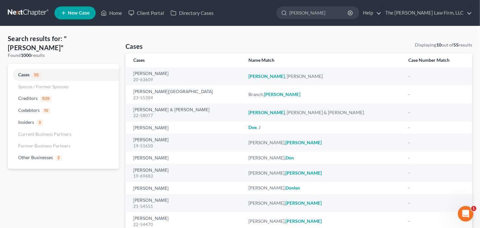
click at [76, 15] on span "New Case" at bounding box center [79, 13] width 22 height 5
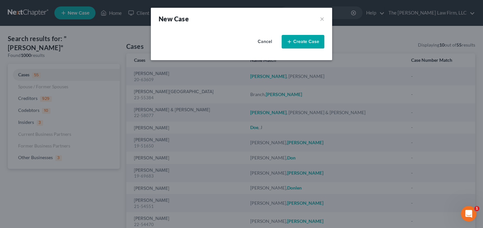
select select "19"
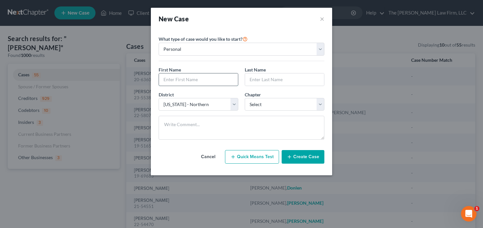
click at [183, 78] on input "text" at bounding box center [198, 80] width 79 height 12
type input "Nakib"
click at [263, 80] on input "[PERSON_NAME]" at bounding box center [284, 80] width 79 height 12
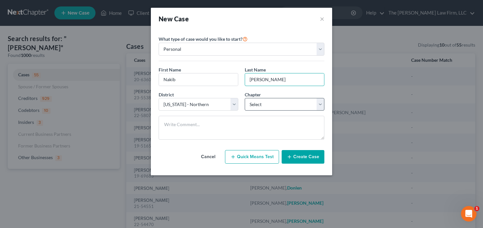
type input "[PERSON_NAME]"
click at [270, 101] on select "Select 7 11 12 13" at bounding box center [285, 104] width 80 height 13
select select "0"
click at [245, 98] on select "Select 7 11 12 13" at bounding box center [285, 104] width 80 height 13
click at [302, 157] on button "Create Case" at bounding box center [303, 157] width 43 height 14
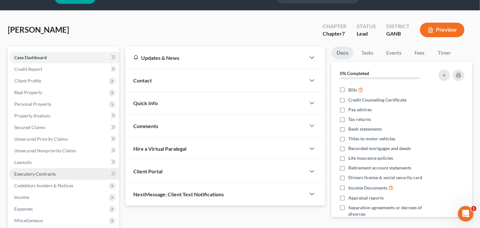
scroll to position [52, 0]
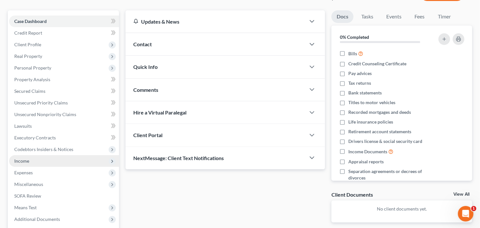
click at [41, 163] on span "Income" at bounding box center [64, 162] width 110 height 12
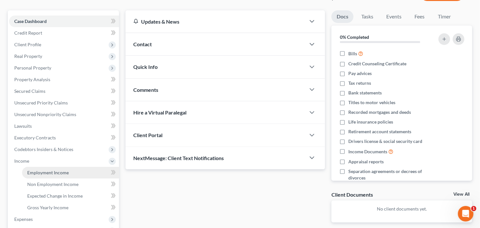
click at [47, 175] on link "Employment Income" at bounding box center [70, 173] width 97 height 12
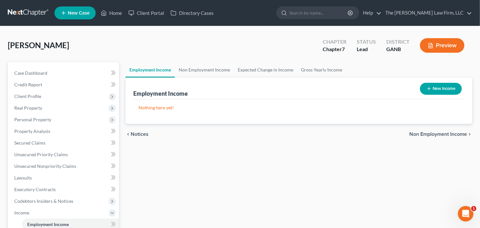
click at [433, 89] on button "New Income" at bounding box center [441, 89] width 42 height 12
select select "0"
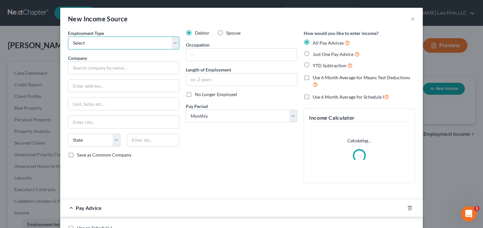
click at [110, 45] on select "Select Full or [DEMOGRAPHIC_DATA] Employment Self Employment" at bounding box center [123, 43] width 111 height 13
select select "0"
click at [68, 37] on select "Select Full or [DEMOGRAPHIC_DATA] Employment Self Employment" at bounding box center [123, 43] width 111 height 13
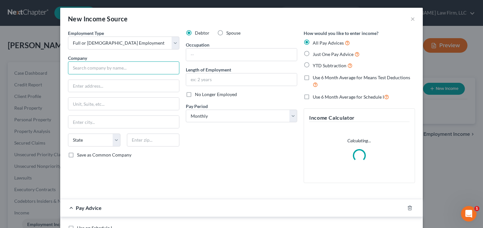
click at [106, 67] on input "text" at bounding box center [123, 68] width 111 height 13
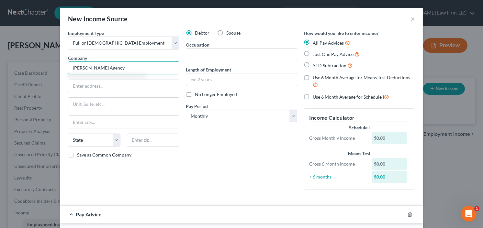
type input "[PERSON_NAME] Agency"
click at [313, 64] on label "YTD Subtraction" at bounding box center [333, 65] width 40 height 7
click at [316, 64] on input "YTD Subtraction" at bounding box center [318, 64] width 4 height 4
radio input "true"
type input "[PERSON_NAME] Agency"
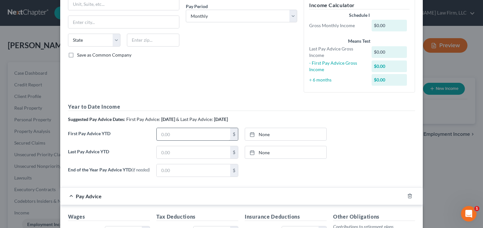
scroll to position [104, 0]
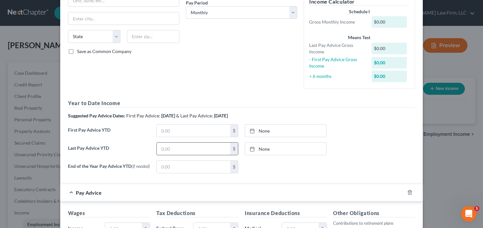
drag, startPoint x: 174, startPoint y: 151, endPoint x: 235, endPoint y: 154, distance: 61.3
click at [174, 151] on input "text" at bounding box center [194, 149] width 74 height 12
type input "39,522.43"
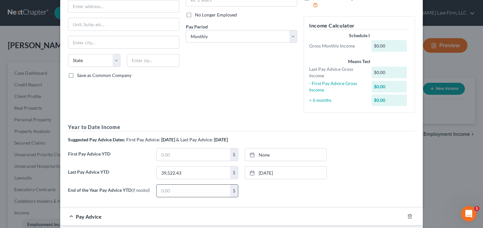
scroll to position [52, 0]
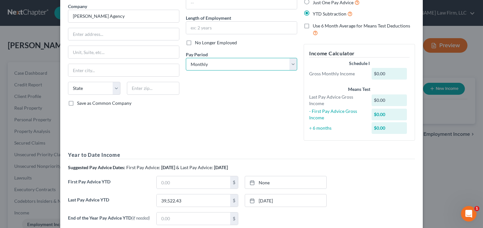
click at [229, 60] on select "Select Monthly Twice Monthly Every Other Week Weekly" at bounding box center [241, 64] width 111 height 13
select select "2"
click at [186, 58] on select "Select Monthly Twice Monthly Every Other Week Weekly" at bounding box center [241, 64] width 111 height 13
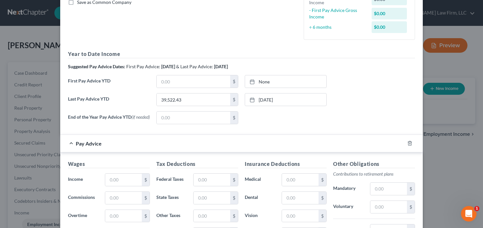
scroll to position [259, 0]
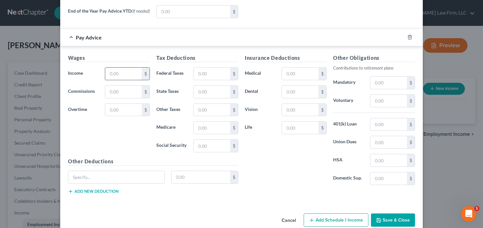
click at [119, 75] on input "text" at bounding box center [123, 74] width 37 height 12
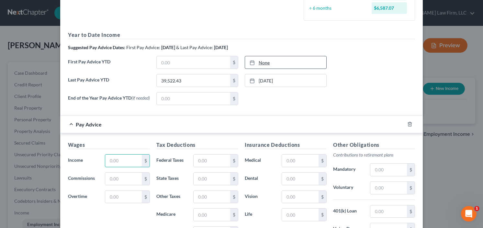
scroll to position [195, 0]
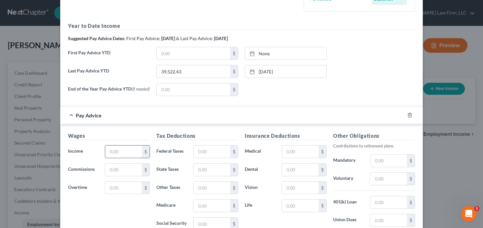
click at [126, 148] on input "text" at bounding box center [123, 152] width 37 height 12
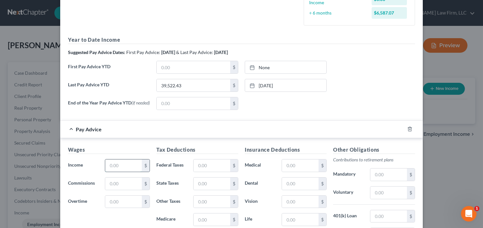
scroll to position [169, 0]
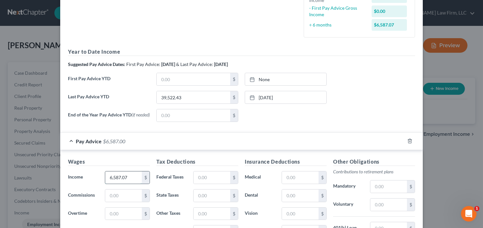
type input "6,587.07"
click at [200, 174] on input "text" at bounding box center [212, 178] width 37 height 12
drag, startPoint x: 202, startPoint y: 175, endPoint x: 203, endPoint y: 169, distance: 5.7
click at [202, 175] on input "text" at bounding box center [212, 178] width 37 height 12
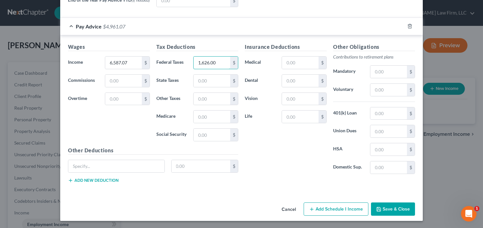
type input "1,626.00"
click at [390, 209] on button "Save & Close" at bounding box center [393, 210] width 44 height 14
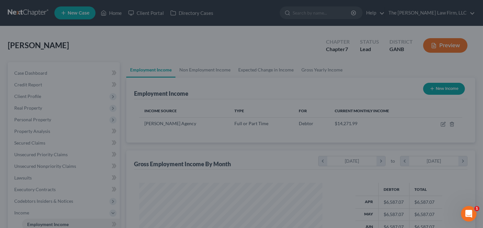
scroll to position [116, 194]
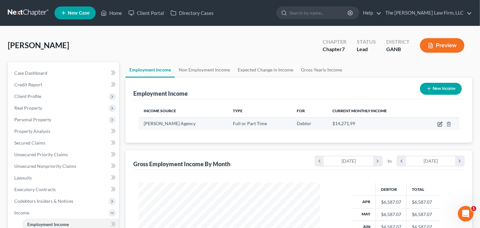
click at [439, 125] on icon "button" at bounding box center [439, 124] width 5 height 5
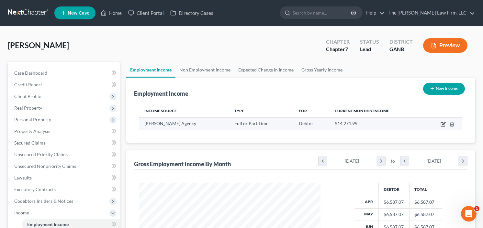
select select "0"
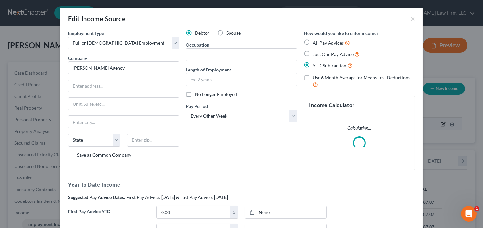
scroll to position [116, 196]
click at [219, 119] on select "Select Monthly Twice Monthly Every Other Week Weekly" at bounding box center [241, 116] width 111 height 13
select select "0"
click at [186, 110] on select "Select Monthly Twice Monthly Every Other Week Weekly" at bounding box center [241, 116] width 111 height 13
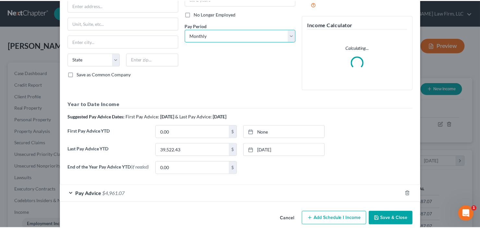
scroll to position [91, 0]
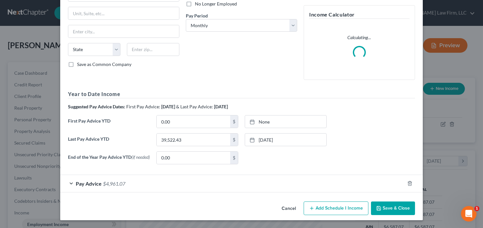
click at [398, 210] on button "Save & Close" at bounding box center [393, 209] width 44 height 14
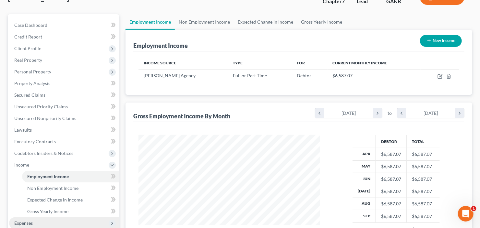
scroll to position [0, 0]
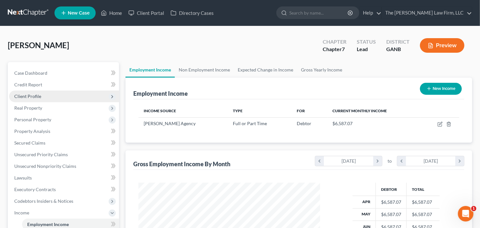
click at [41, 96] on span "Client Profile" at bounding box center [64, 97] width 110 height 12
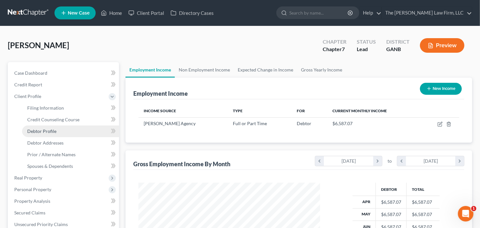
click at [47, 135] on link "Debtor Profile" at bounding box center [70, 132] width 97 height 12
select select "0"
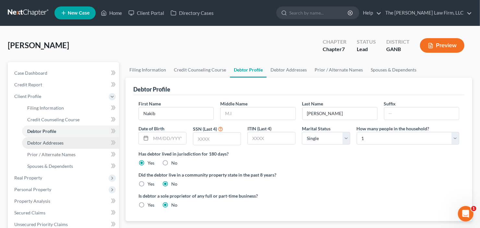
click at [38, 140] on span "Debtor Addresses" at bounding box center [45, 143] width 36 height 6
select select "0"
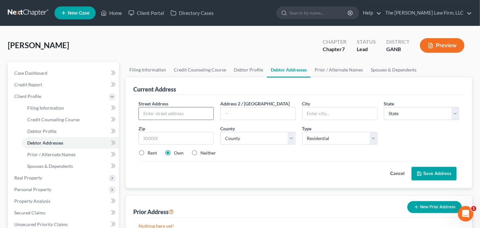
click at [182, 116] on input "text" at bounding box center [176, 114] width 75 height 12
type input "[STREET_ADDRESS]"
click at [164, 139] on input "text" at bounding box center [175, 138] width 75 height 13
type input "30052"
type input "[GEOGRAPHIC_DATA]"
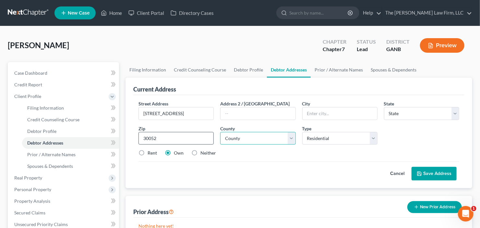
select select "10"
click at [265, 138] on select "County" at bounding box center [257, 138] width 75 height 13
select select "66"
click at [220, 132] on select "County [GEOGRAPHIC_DATA] [GEOGRAPHIC_DATA] [GEOGRAPHIC_DATA] [GEOGRAPHIC_DATA] …" at bounding box center [257, 138] width 75 height 13
click at [147, 150] on label "Rent" at bounding box center [151, 153] width 9 height 6
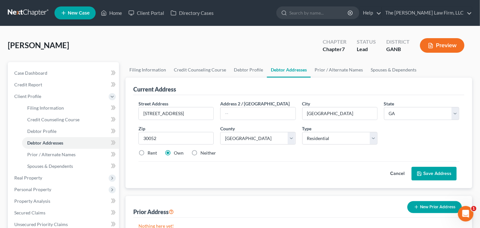
click at [150, 150] on input "Rent" at bounding box center [152, 152] width 4 height 4
radio input "true"
click at [442, 174] on button "Save Address" at bounding box center [433, 174] width 45 height 14
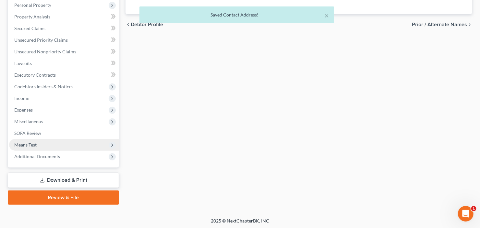
click at [35, 144] on span "Means Test" at bounding box center [25, 145] width 22 height 6
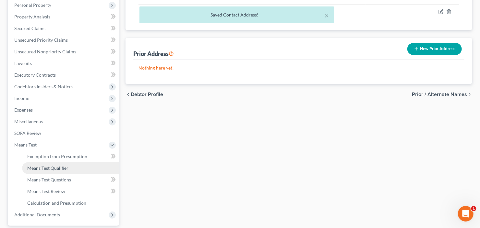
click at [43, 167] on span "Means Test Qualifier" at bounding box center [47, 169] width 41 height 6
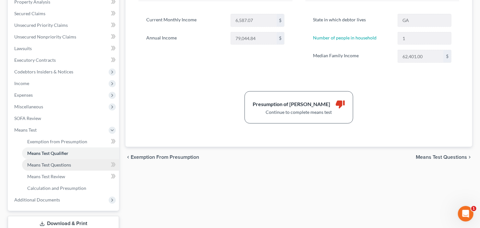
click at [50, 166] on span "Means Test Questions" at bounding box center [49, 165] width 44 height 6
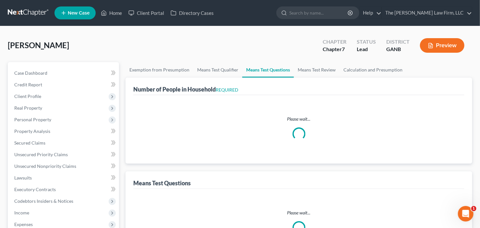
select select "0"
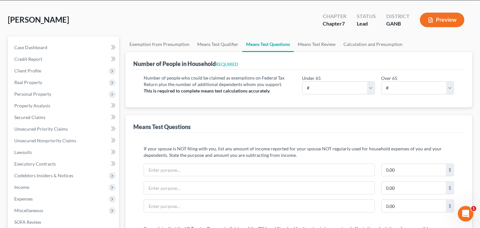
scroll to position [26, 0]
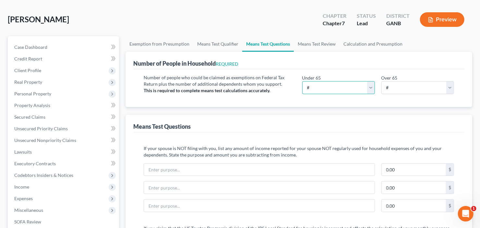
drag, startPoint x: 336, startPoint y: 84, endPoint x: 334, endPoint y: 87, distance: 3.6
click at [336, 84] on select "# 0 1 2 3 4 5 6 7 8 9 10" at bounding box center [338, 87] width 73 height 13
select select "1"
click at [302, 81] on select "# 0 1 2 3 4 5 6 7 8 9 10" at bounding box center [338, 87] width 73 height 13
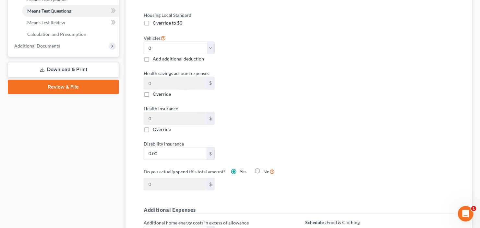
scroll to position [285, 0]
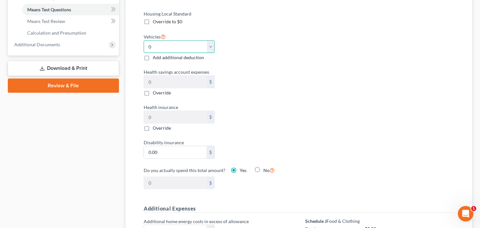
drag, startPoint x: 172, startPoint y: 44, endPoint x: 172, endPoint y: 50, distance: 6.2
click at [172, 44] on select "Select 0 1 2 3 4 5" at bounding box center [179, 47] width 71 height 13
select select "1"
click at [144, 41] on select "Select 0 1 2 3 4 5" at bounding box center [179, 47] width 71 height 13
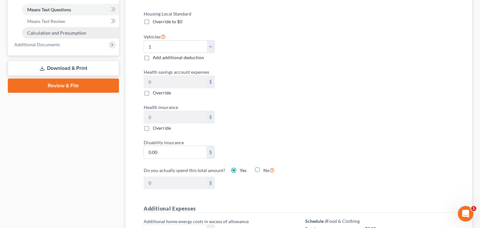
click at [67, 31] on span "Calculation and Presumption" at bounding box center [56, 33] width 59 height 6
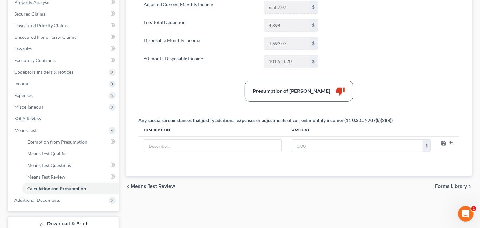
scroll to position [130, 0]
click at [43, 153] on span "Means Test Qualifier" at bounding box center [47, 154] width 41 height 6
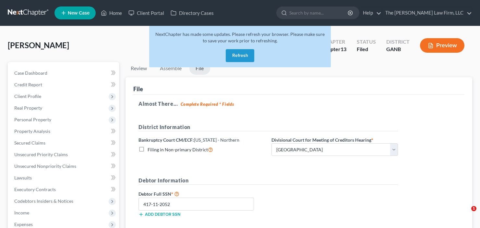
select select "0"
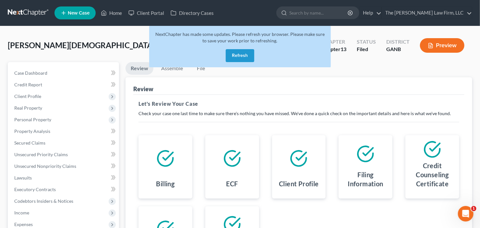
click at [235, 53] on button "Refresh" at bounding box center [240, 55] width 29 height 13
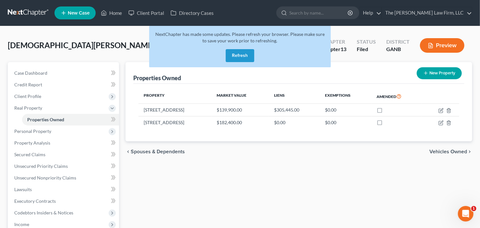
click at [251, 52] on button "Refresh" at bounding box center [240, 55] width 29 height 13
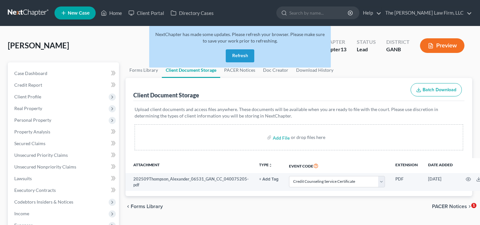
select select "5"
click at [236, 56] on button "Refresh" at bounding box center [240, 55] width 29 height 13
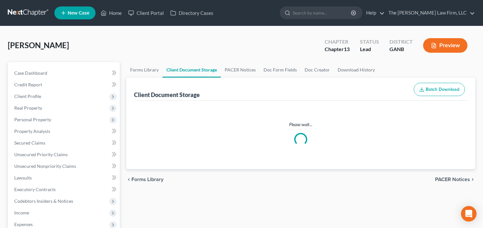
select select "5"
